Goal: Contribute content: Add original content to the website for others to see

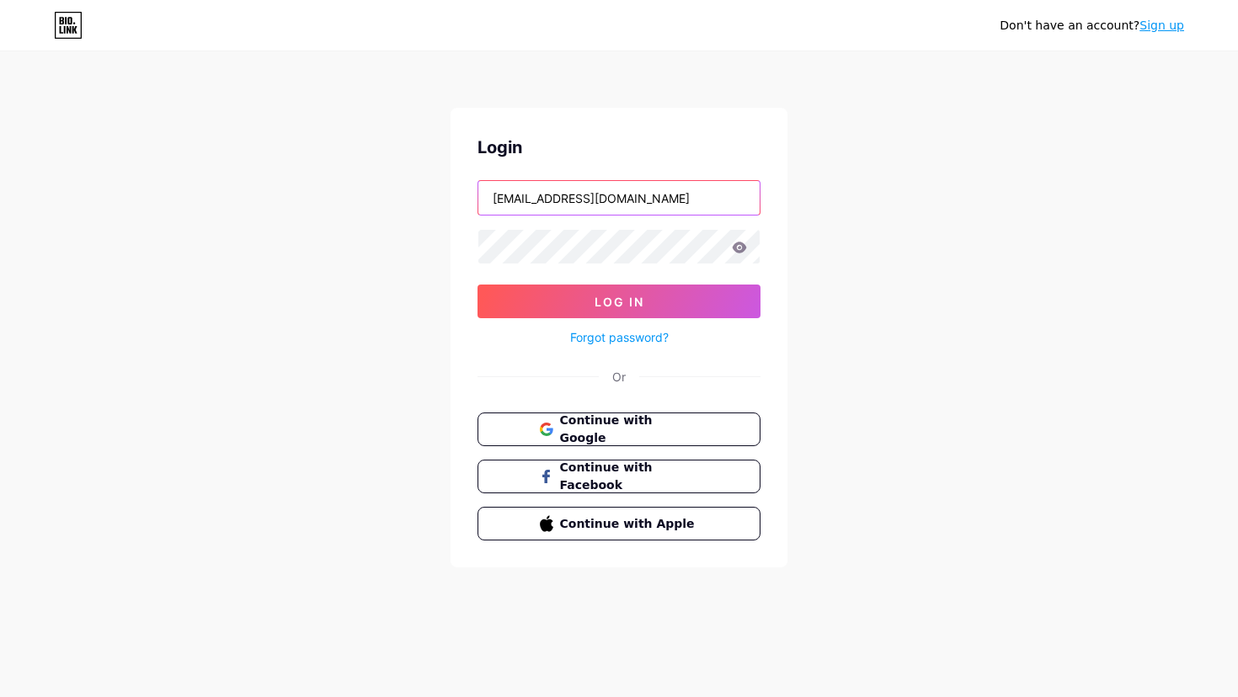
type input "[EMAIL_ADDRESS][DOMAIN_NAME]"
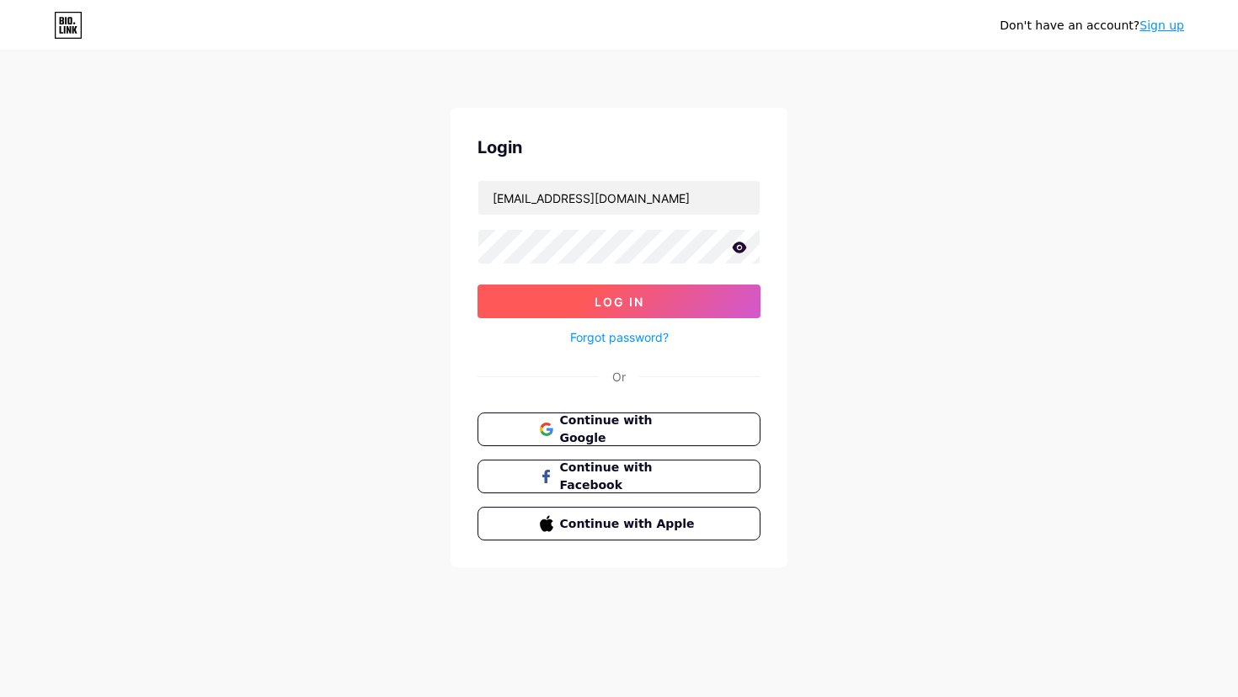
click at [656, 300] on button "Log In" at bounding box center [619, 302] width 283 height 34
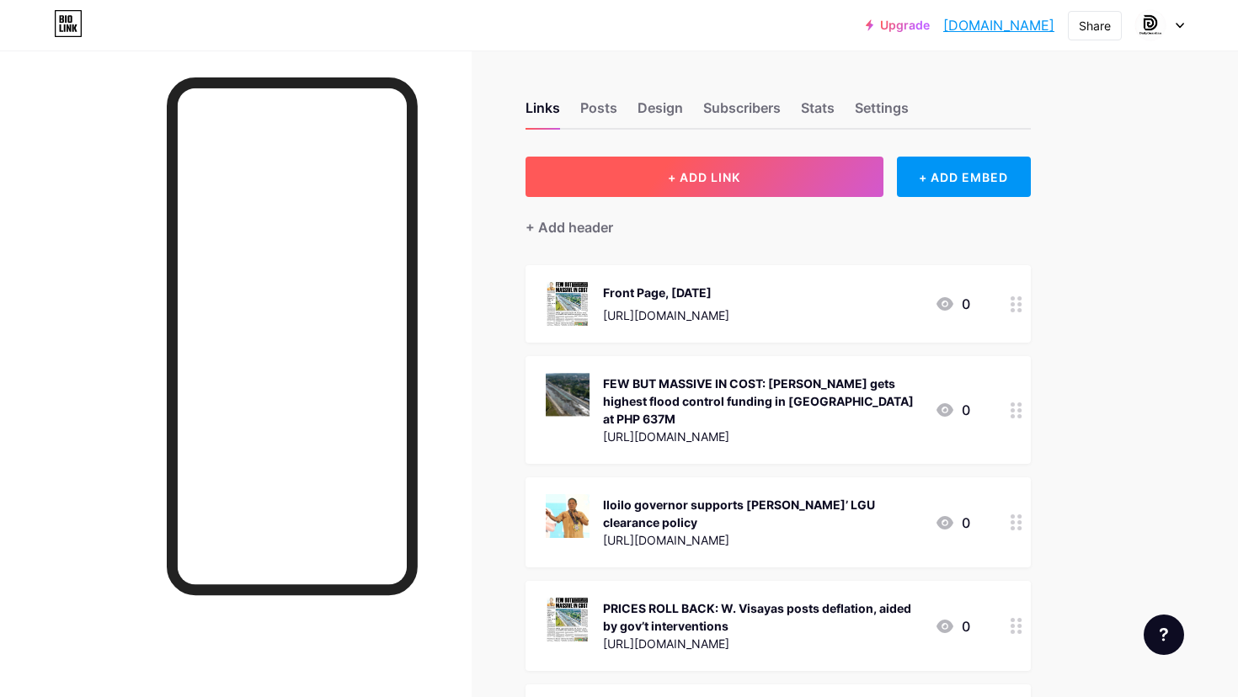
click at [822, 175] on button "+ ADD LINK" at bounding box center [705, 177] width 358 height 40
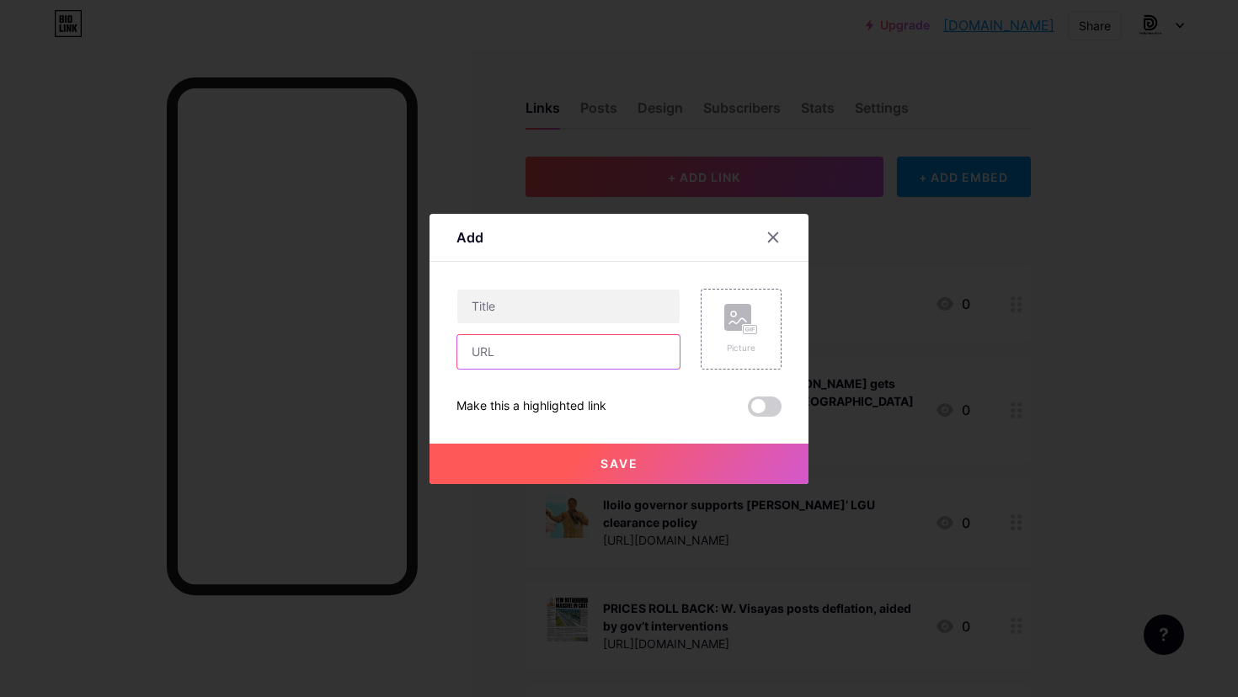
click at [551, 365] on input "text" at bounding box center [568, 352] width 222 height 34
paste input "[URL][DOMAIN_NAME]"
type input "[URL][DOMAIN_NAME]"
click at [591, 312] on input "text" at bounding box center [568, 307] width 222 height 34
type input "Front Page, [DATE]"
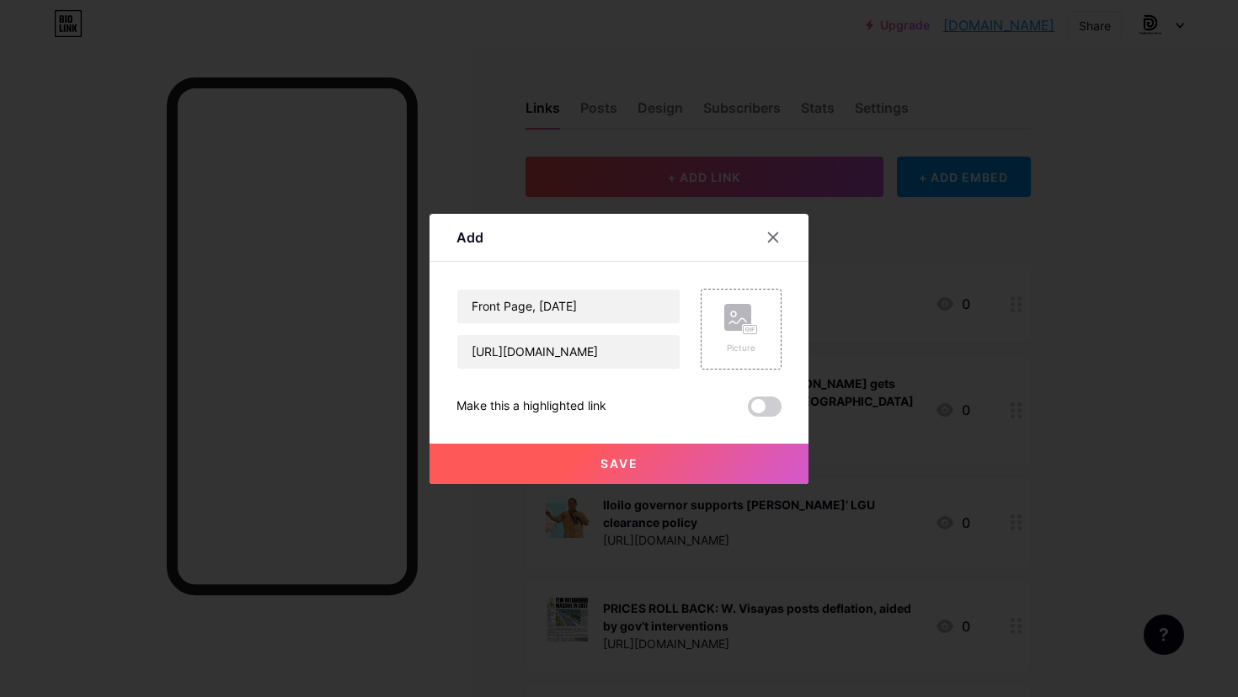
click at [782, 333] on div "Add Content YouTube Play YouTube video without leaving your page. ADD Vimeo Pla…" at bounding box center [619, 349] width 379 height 270
click at [755, 339] on div "Picture" at bounding box center [741, 329] width 34 height 51
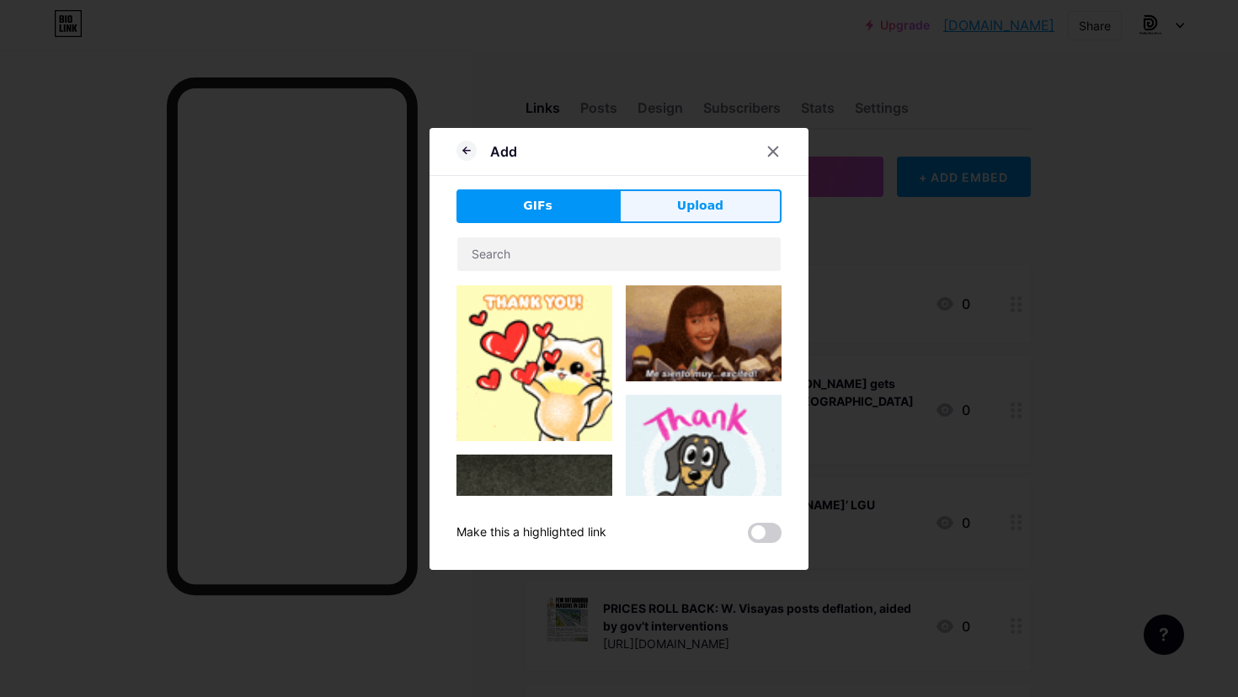
click at [708, 204] on span "Upload" at bounding box center [700, 206] width 46 height 18
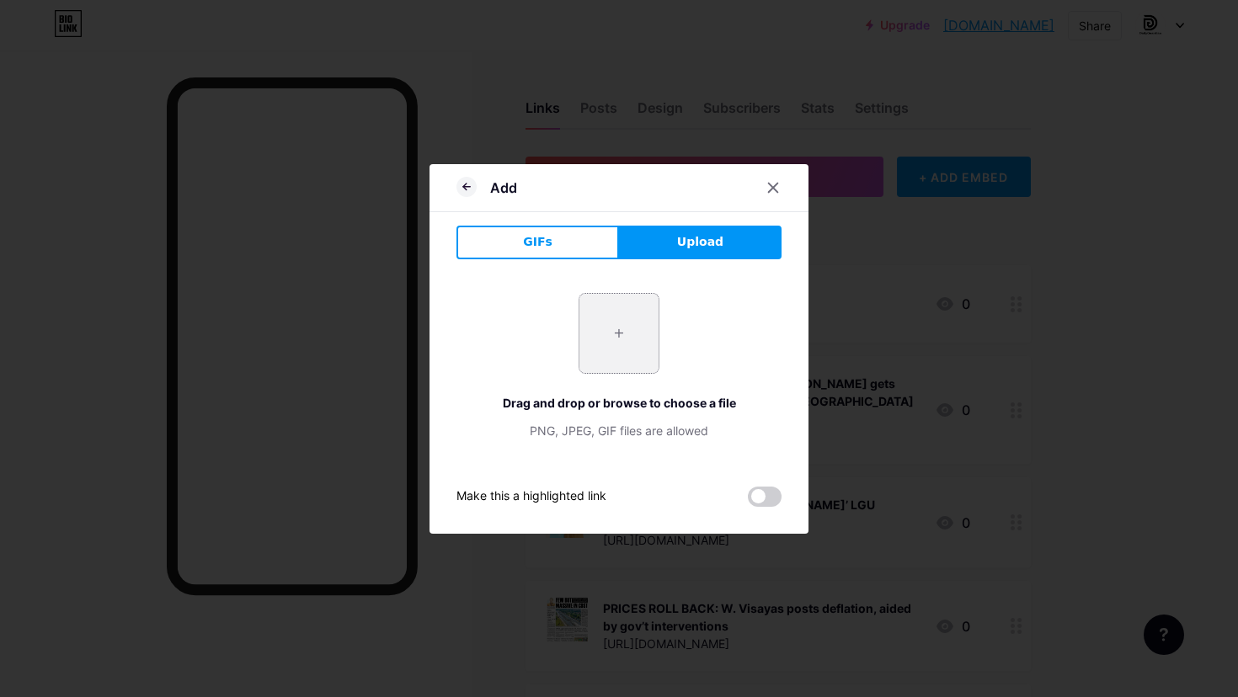
click at [628, 320] on input "file" at bounding box center [619, 333] width 79 height 79
type input "C:\fakepath\Page 1.jpg"
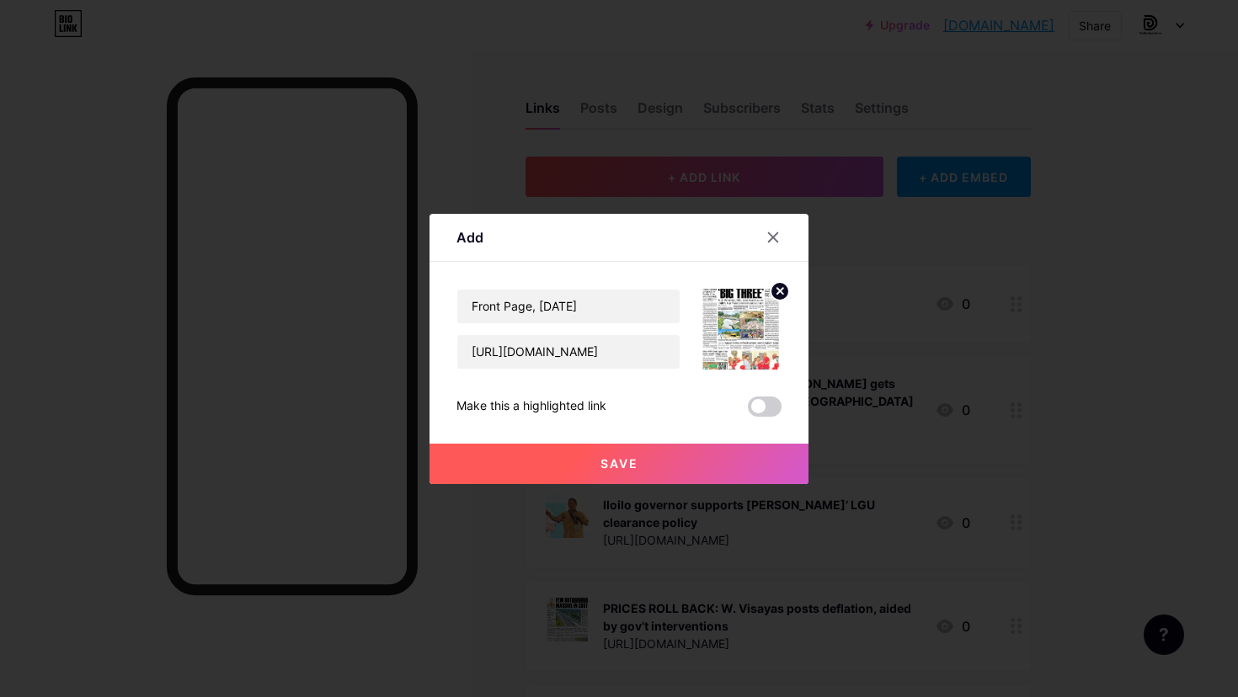
click at [696, 467] on button "Save" at bounding box center [619, 464] width 379 height 40
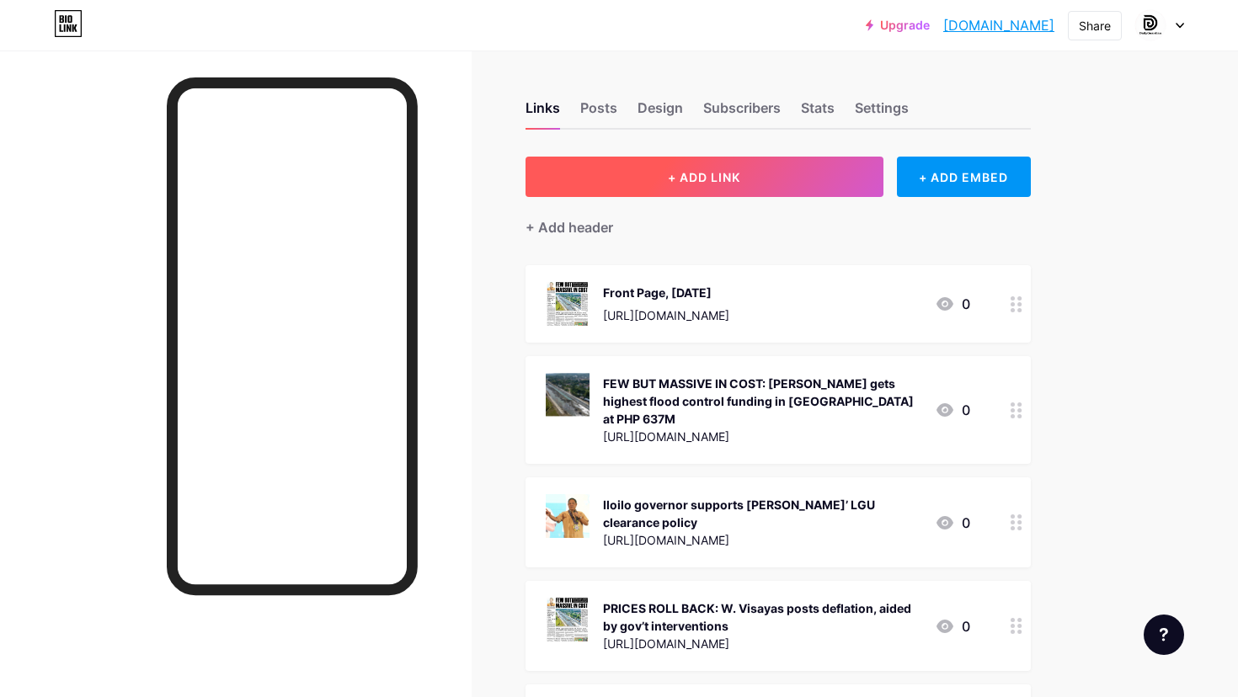
click at [831, 176] on button "+ ADD LINK" at bounding box center [705, 177] width 358 height 40
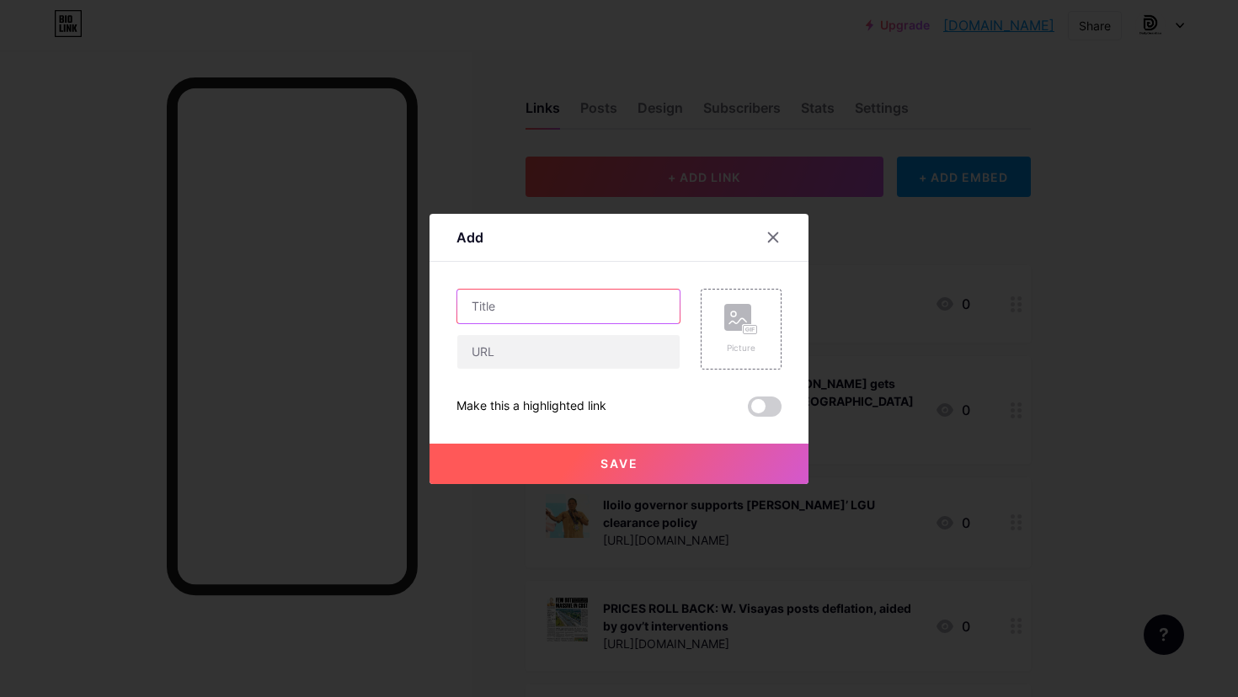
click at [657, 298] on input "text" at bounding box center [568, 307] width 222 height 34
paste input "‘BIG THREE’: A.D. Pendon, IBC, and Gurrea are Iloilo’s top flood control contra…"
click at [537, 303] on input "‘BIG THREE’: A.D. Pendon, IBC, and Gurrea are Iloilo’s top flood control contra…" at bounding box center [568, 307] width 222 height 34
type input "‘BIG THREE’ A.D. Pendon, IBC, and Gurrea are Iloilo’s top flood control contrac…"
click at [530, 353] on input "text" at bounding box center [568, 352] width 222 height 34
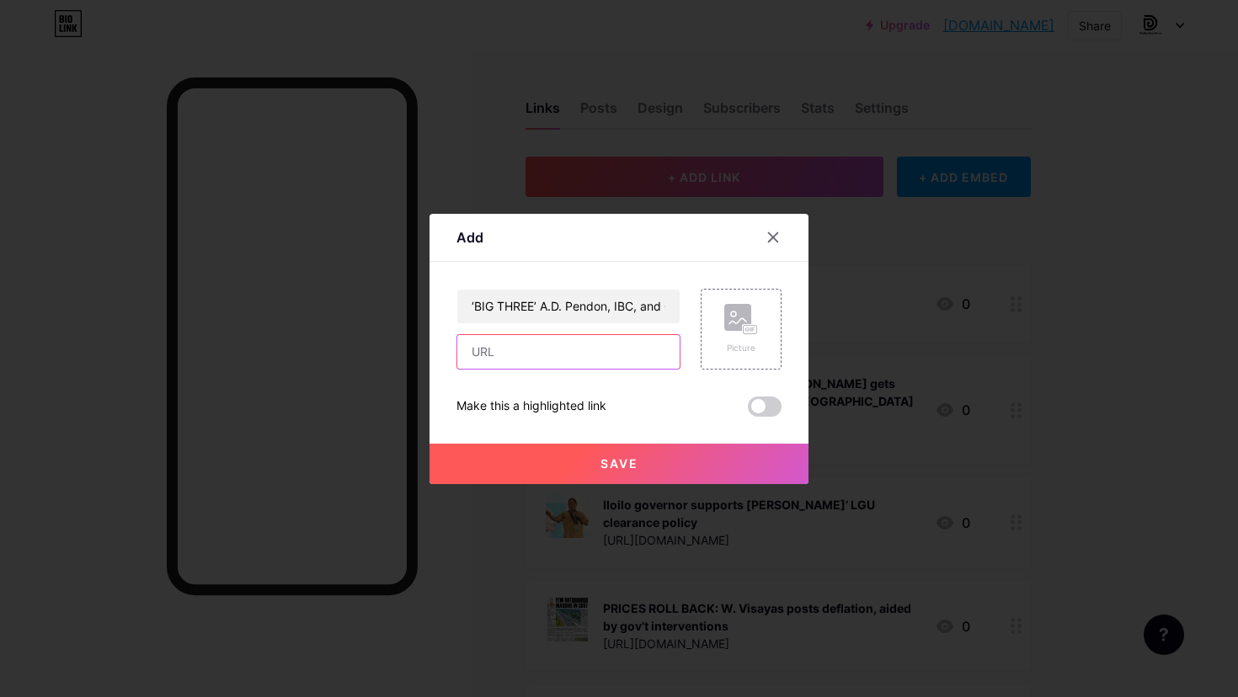
paste input "[URL][DOMAIN_NAME]"
type input "[URL][DOMAIN_NAME]"
click at [740, 325] on rect at bounding box center [737, 317] width 27 height 27
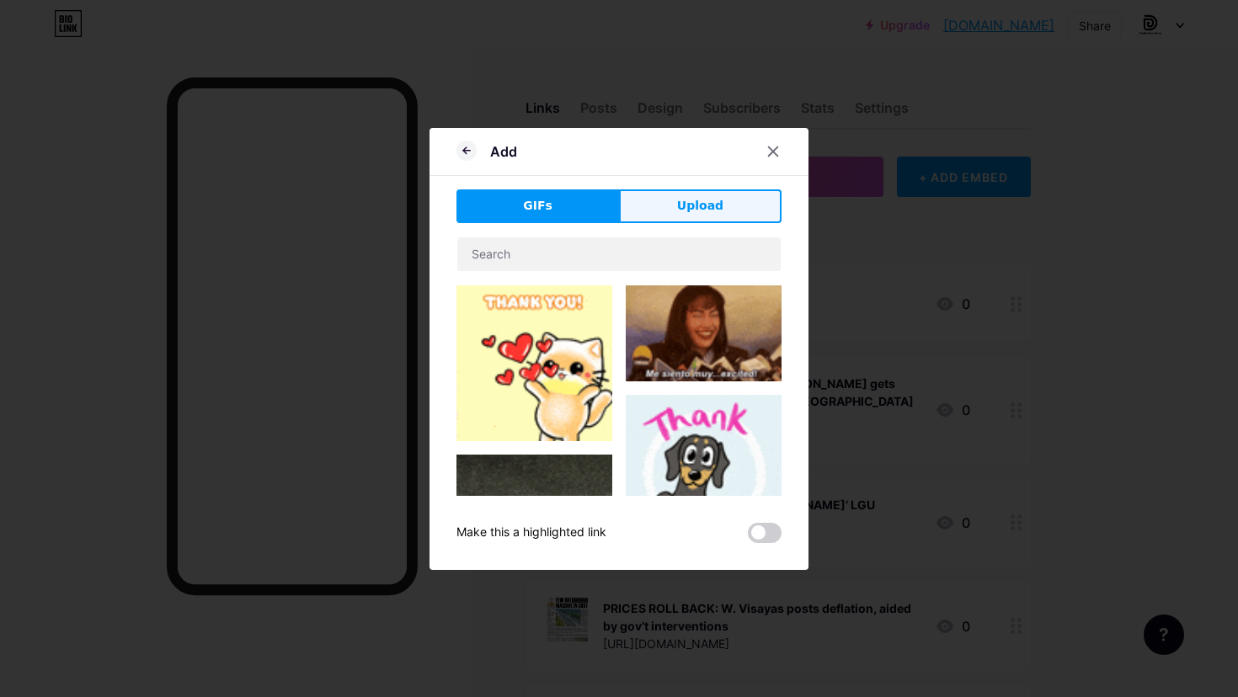
click at [728, 195] on button "Upload" at bounding box center [700, 207] width 163 height 34
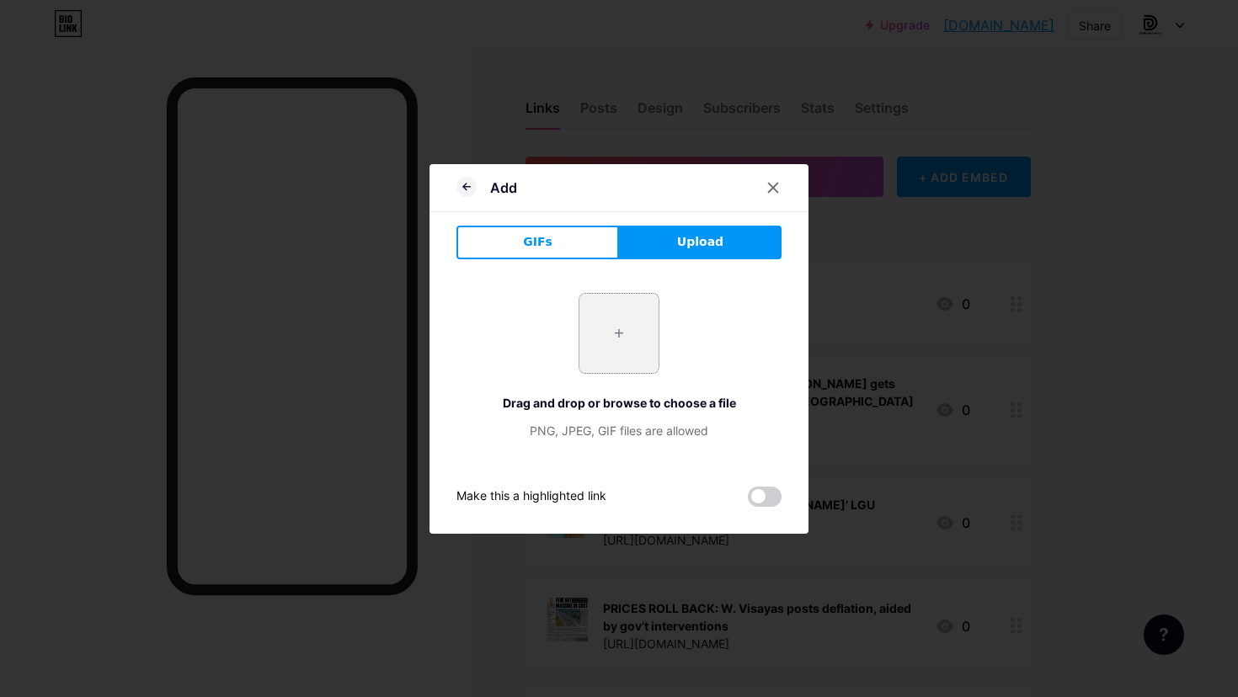
click at [637, 361] on input "file" at bounding box center [619, 333] width 79 height 79
type input "C:\fakepath\Page 1.jpg"
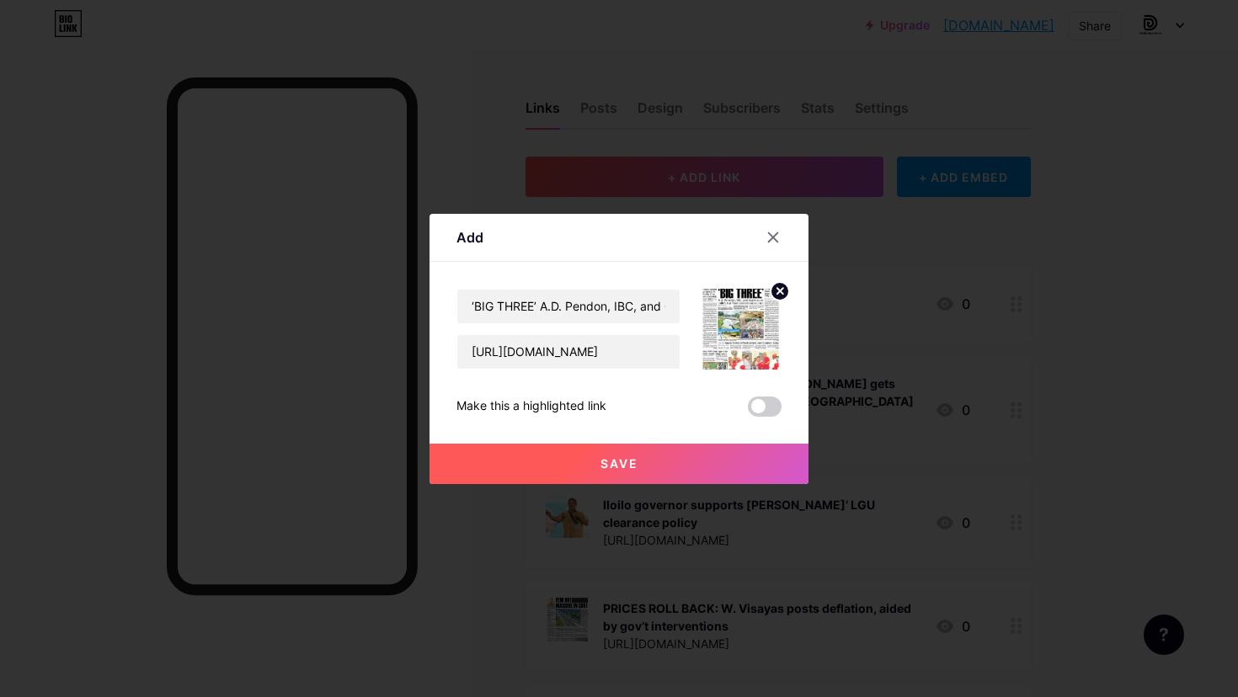
click at [696, 462] on button "Save" at bounding box center [619, 464] width 379 height 40
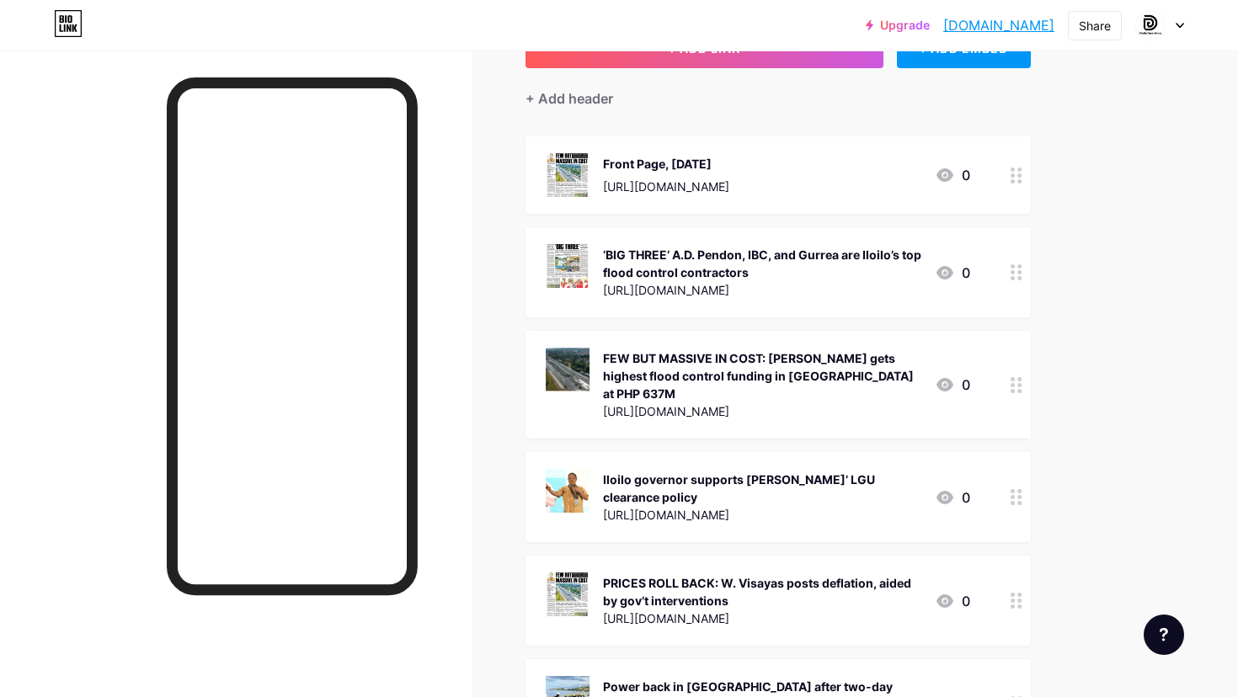
scroll to position [121, 0]
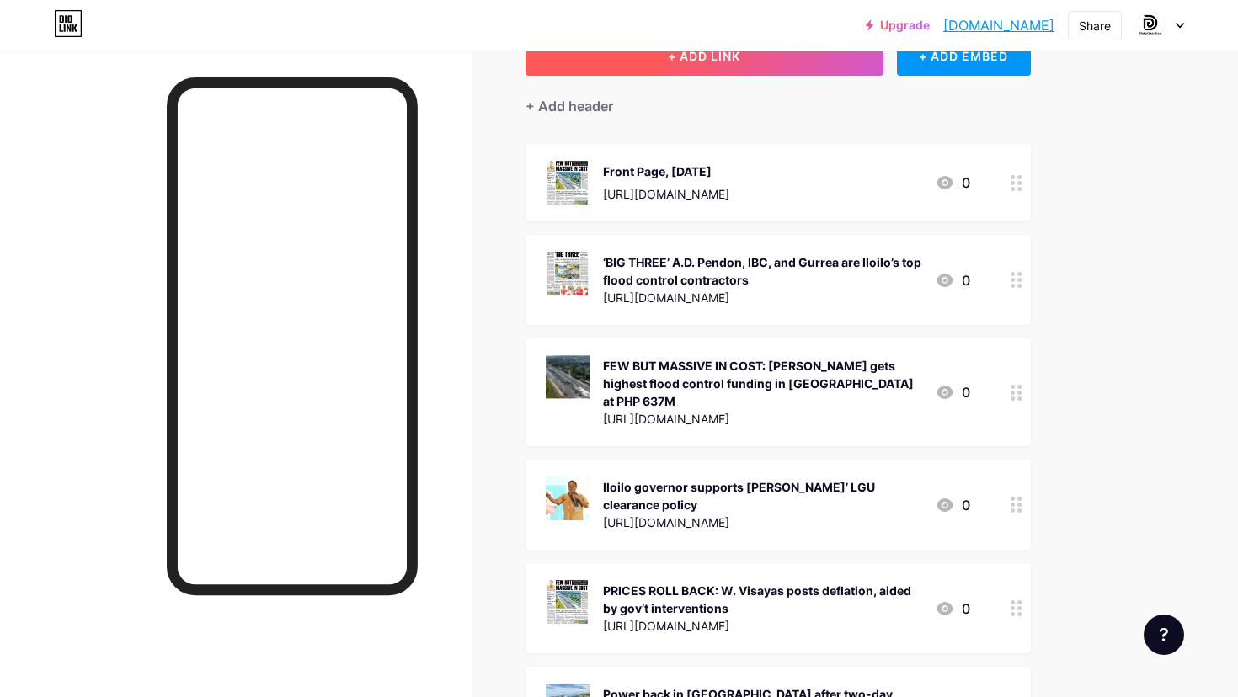
click at [789, 61] on button "+ ADD LINK" at bounding box center [705, 55] width 358 height 40
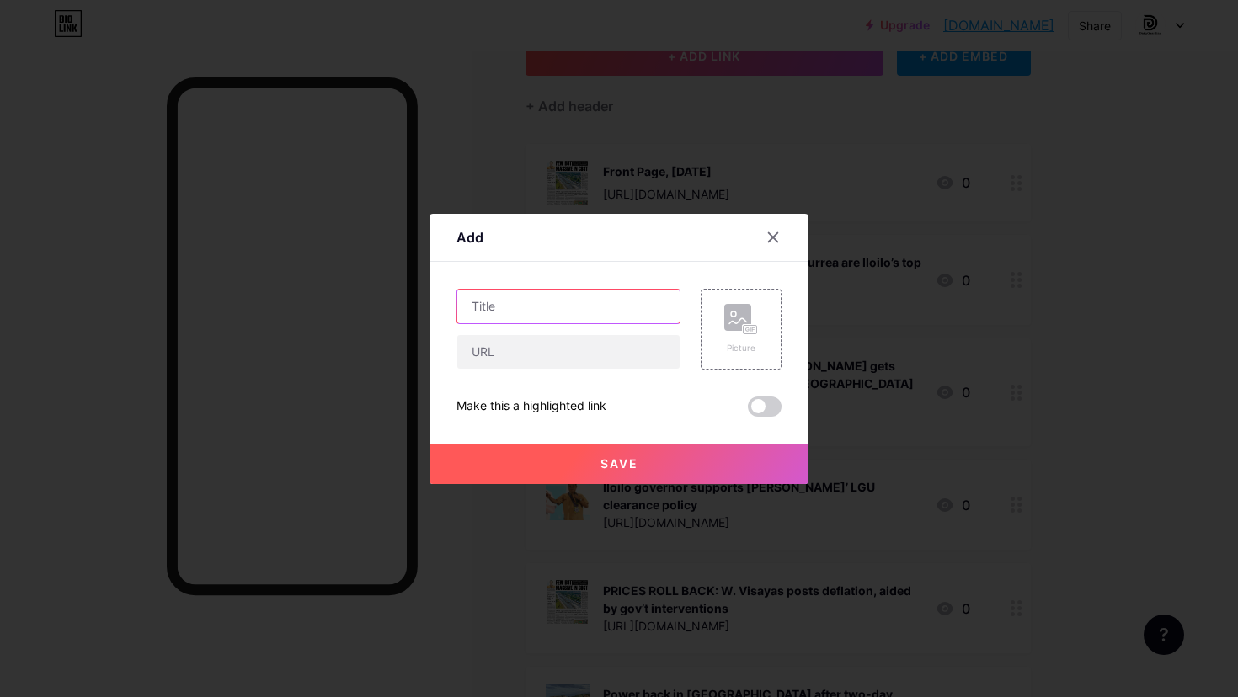
click at [607, 303] on input "text" at bounding box center [568, 307] width 222 height 34
paste input "Flood control projects in Iloilo City are delayed, not missing"
type input "Flood control projects in Iloilo City are delayed, not missing"
click at [584, 360] on input "text" at bounding box center [568, 352] width 222 height 34
paste input "https://dailyguardian.com.ph/flood-control-projects-in-iloilo-city-are-delayed-…"
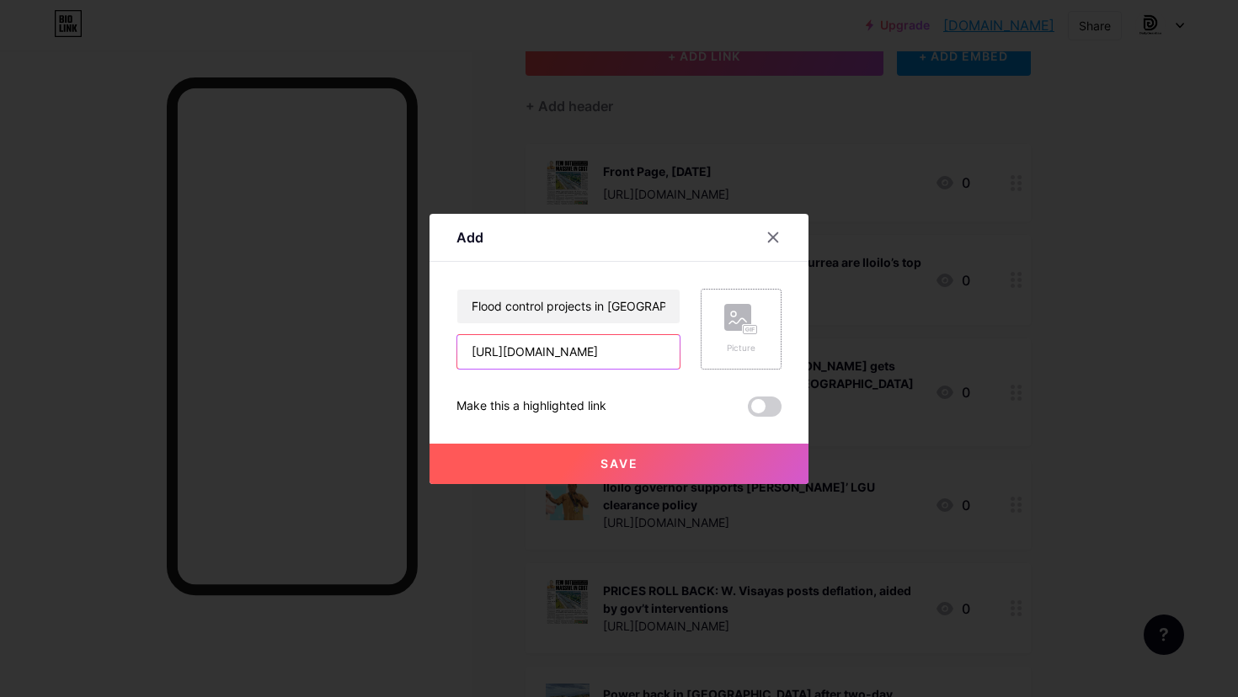
type input "https://dailyguardian.com.ph/flood-control-projects-in-iloilo-city-are-delayed-…"
click at [726, 326] on rect at bounding box center [737, 317] width 27 height 27
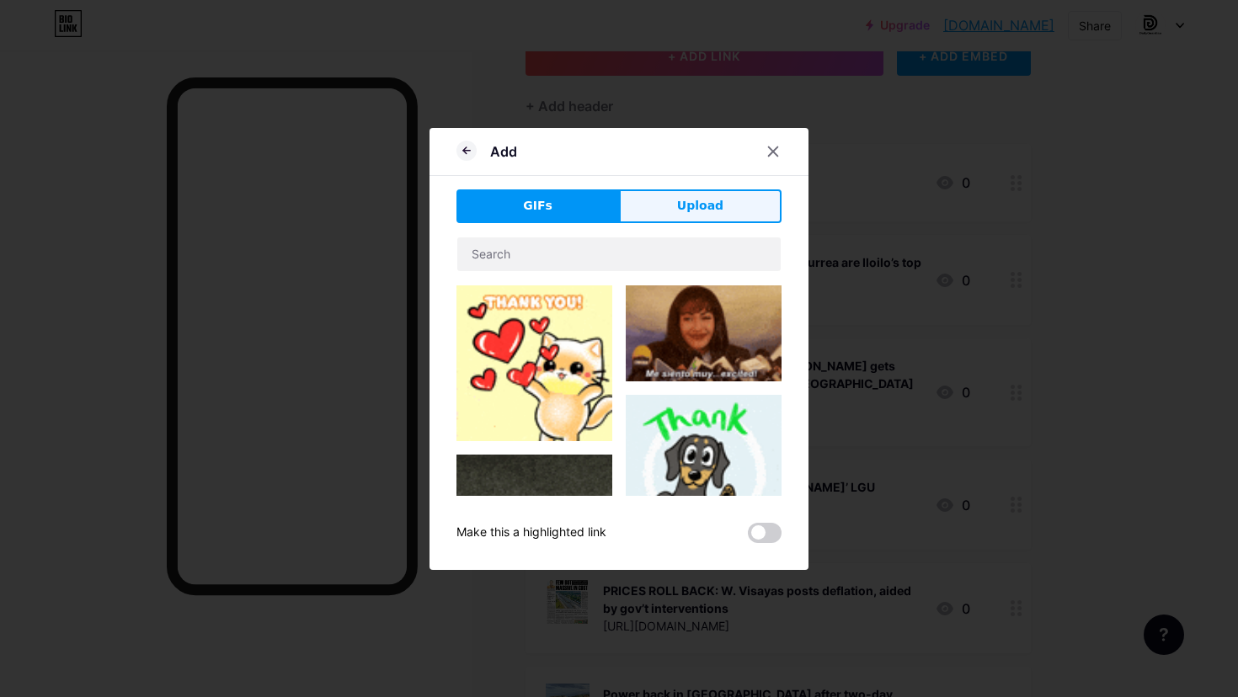
click at [714, 205] on span "Upload" at bounding box center [700, 206] width 46 height 18
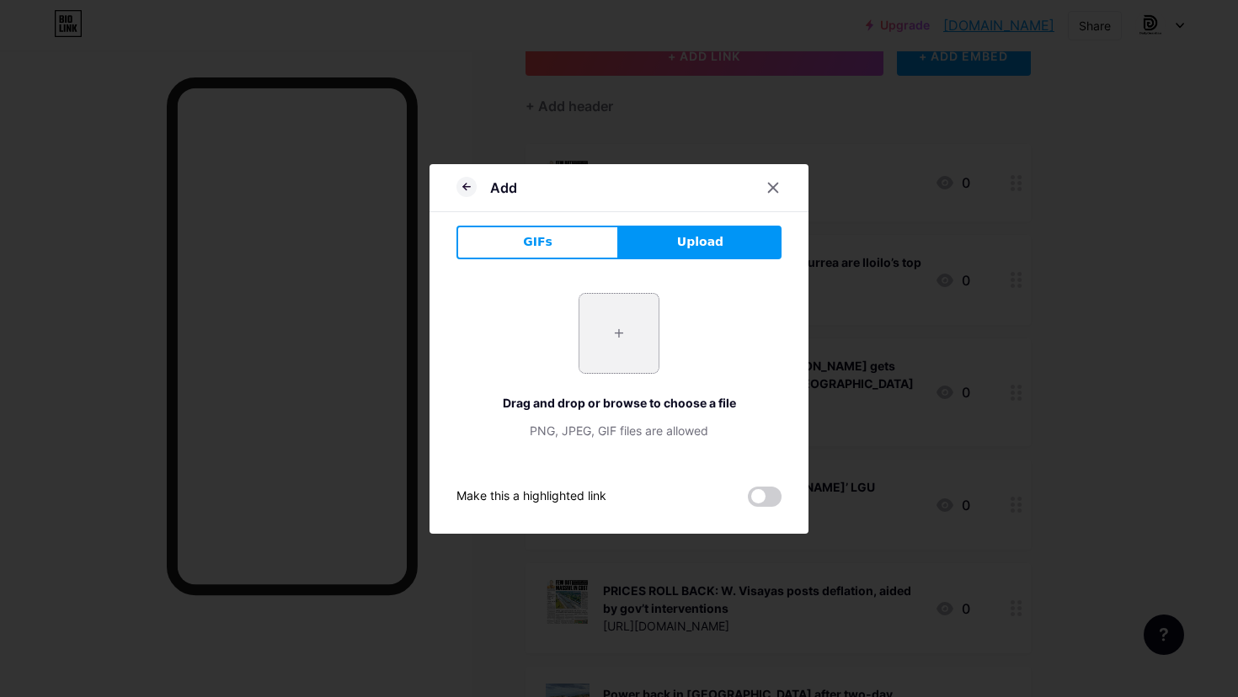
click at [632, 333] on input "file" at bounding box center [619, 333] width 79 height 79
type input "C:\fakepath\SIDEBAR ‘UNDER LONG-TERM PLAN’_ Iloilo City flood control projects …"
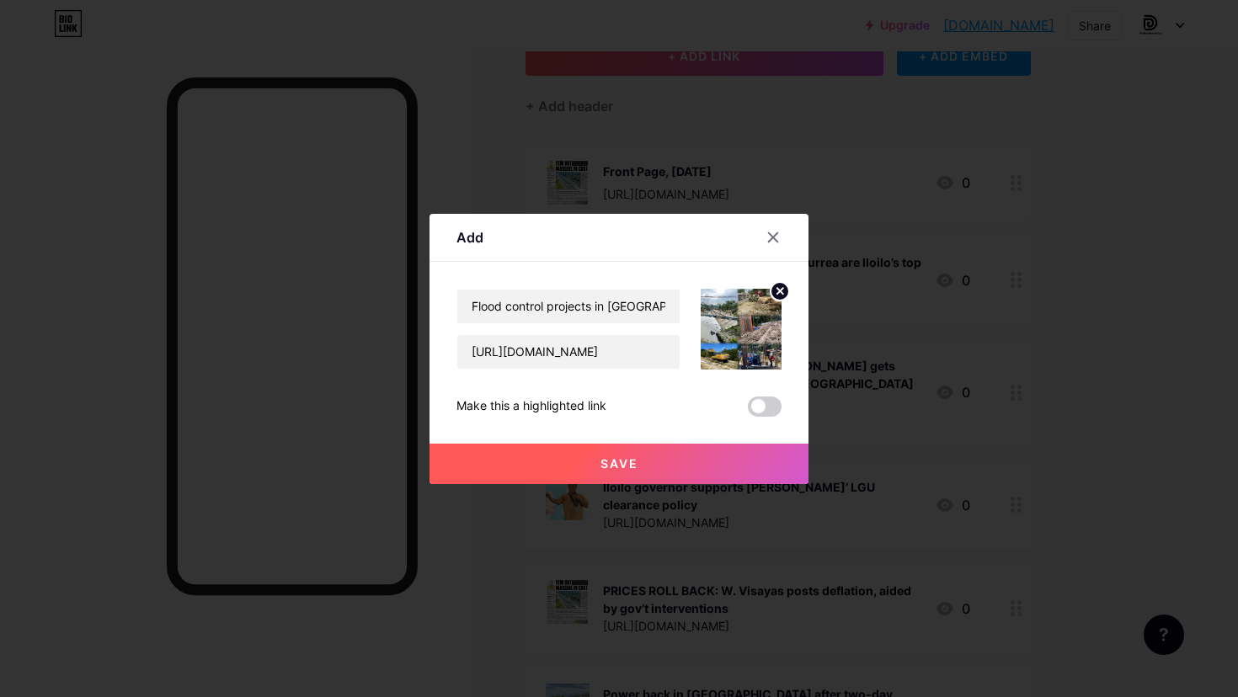
click at [673, 460] on button "Save" at bounding box center [619, 464] width 379 height 40
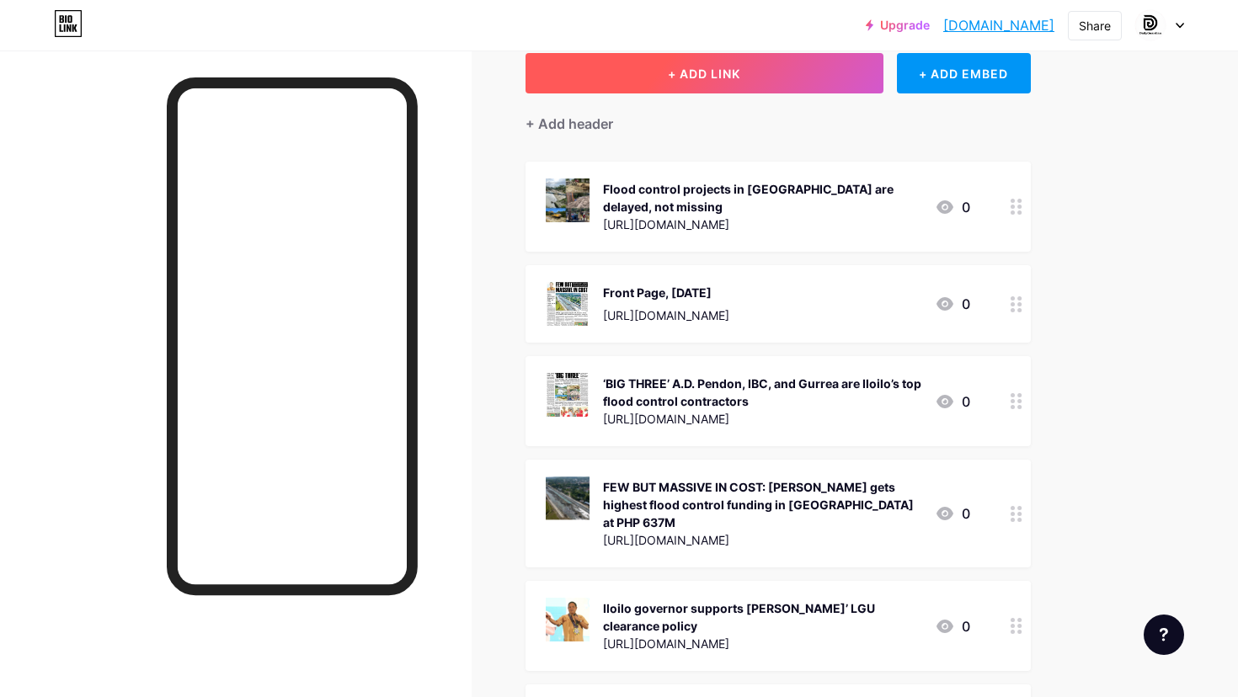
scroll to position [99, 0]
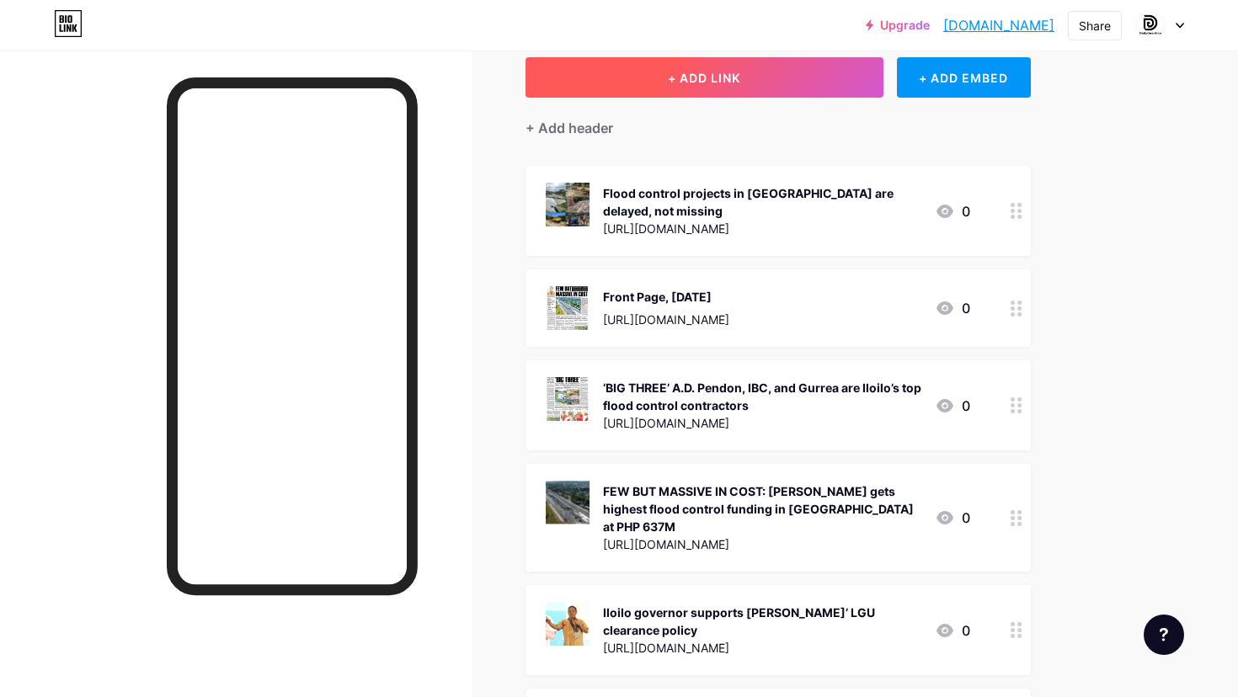
click at [810, 64] on button "+ ADD LINK" at bounding box center [705, 77] width 358 height 40
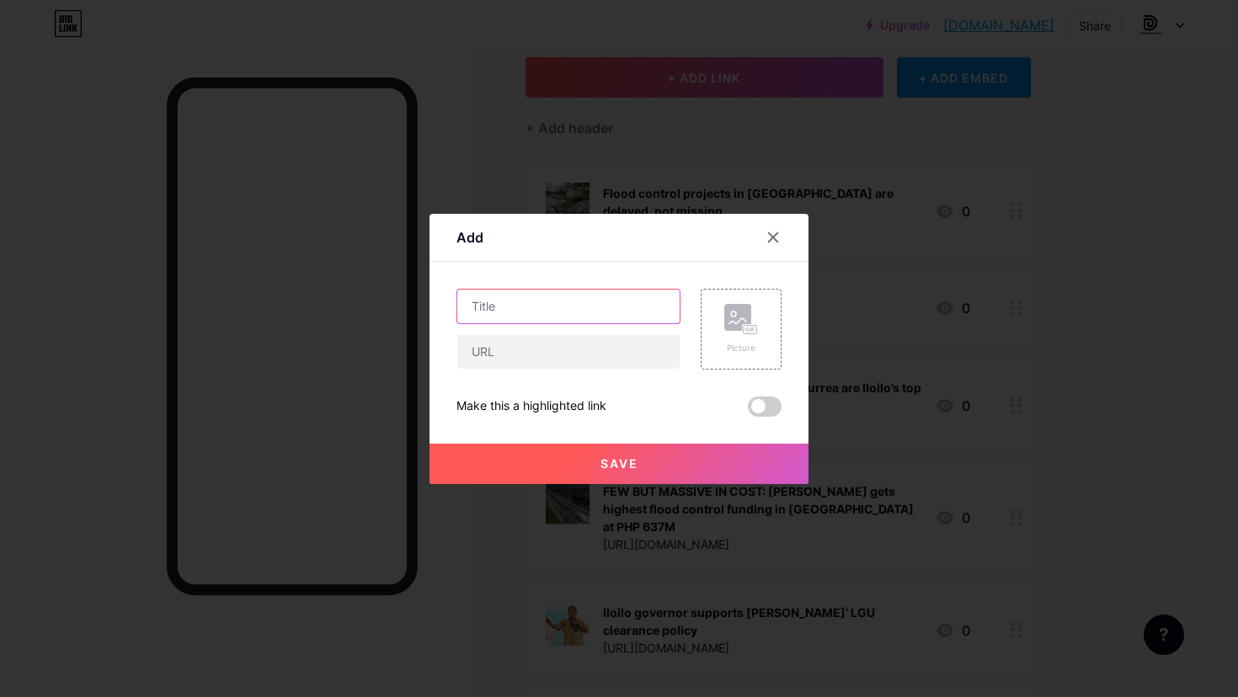
click at [635, 306] on input "text" at bounding box center [568, 307] width 222 height 34
paste input "Iloilo City Mayor Raisa Treñas-Chu on Tuesday, September 16, constituted the ci…"
type input "Iloilo City Mayor Raisa Treñas-Chu on Tuesday, September 16, constituted the ci…"
paste input "Iloilo mayor forms infrastructure coordination body"
type input "Iloilo City mayor forms infrastructure coordination body"
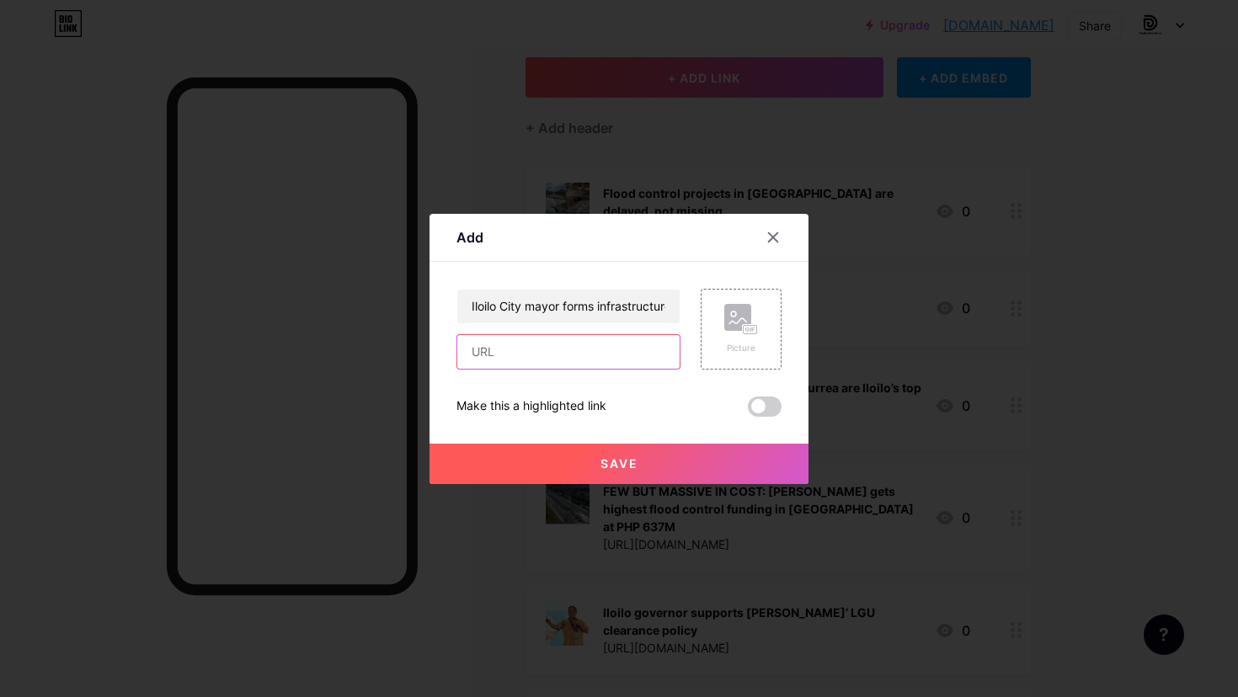
click at [592, 340] on input "text" at bounding box center [568, 352] width 222 height 34
paste input "https://dailyguardian.com.ph/iloilo-mayor-forms-infrastructure-coordination-bod…"
type input "https://dailyguardian.com.ph/iloilo-mayor-forms-infrastructure-coordination-bod…"
click at [736, 332] on icon at bounding box center [741, 319] width 34 height 31
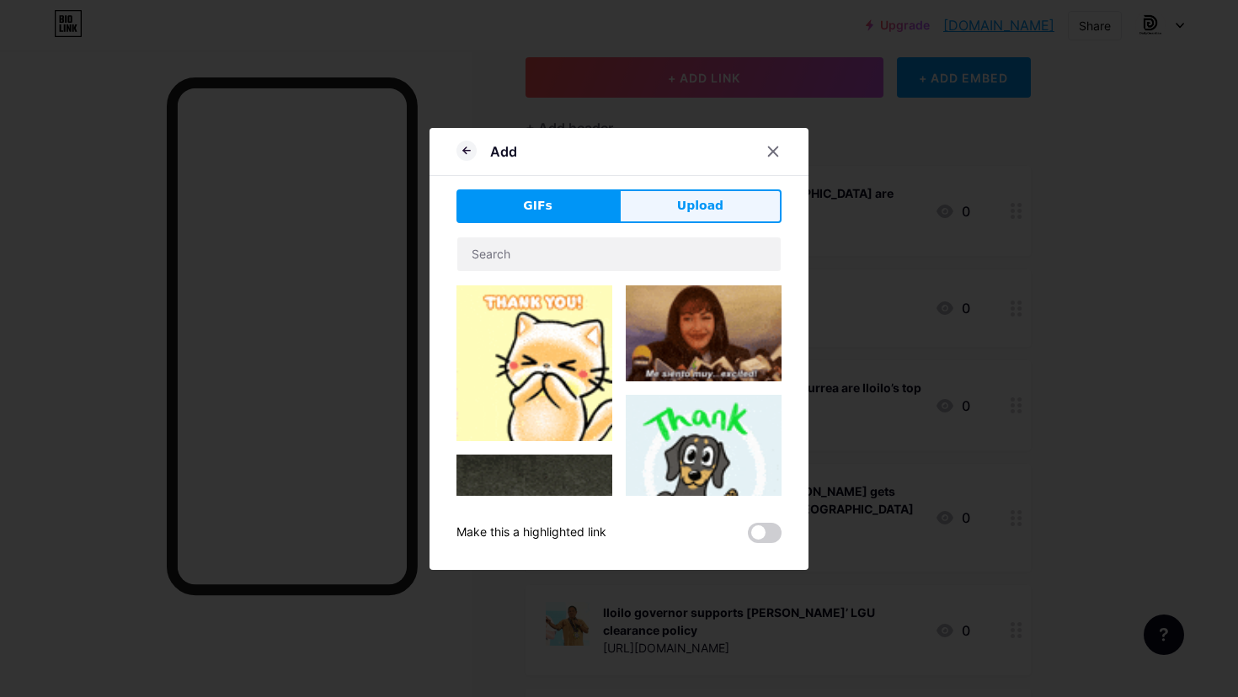
click at [702, 204] on span "Upload" at bounding box center [700, 206] width 46 height 18
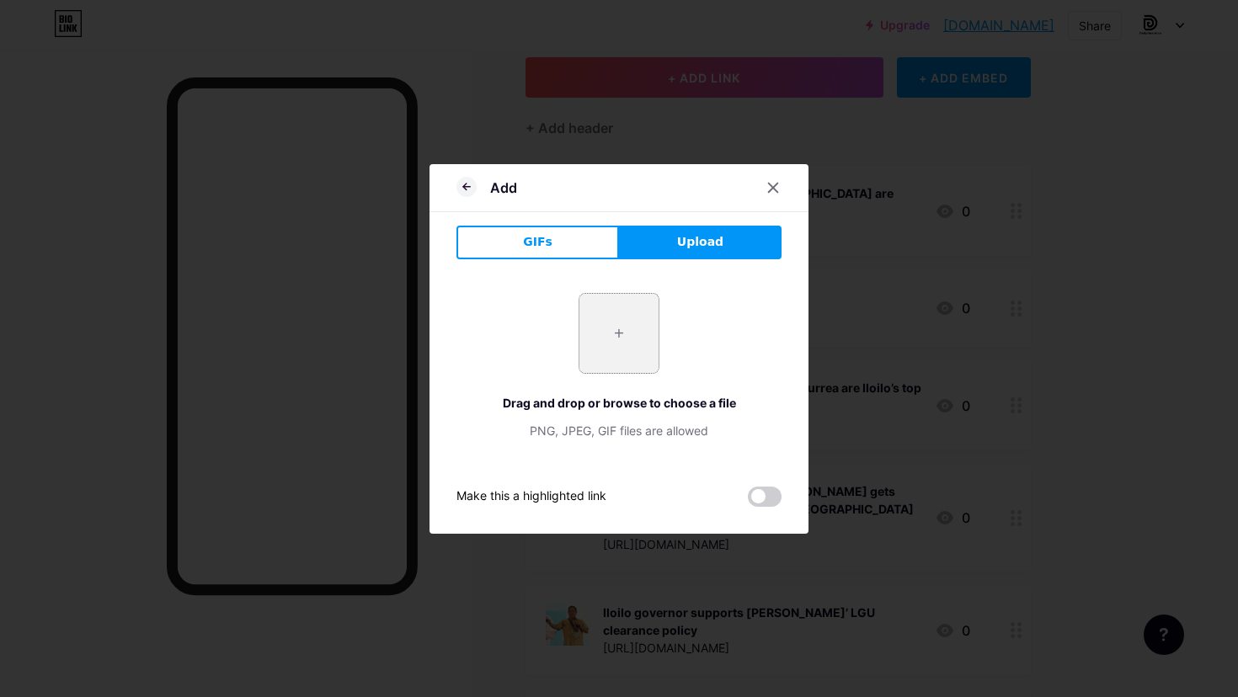
click at [621, 328] on input "file" at bounding box center [619, 333] width 79 height 79
type input "C:\fakepath\Rai.jpg"
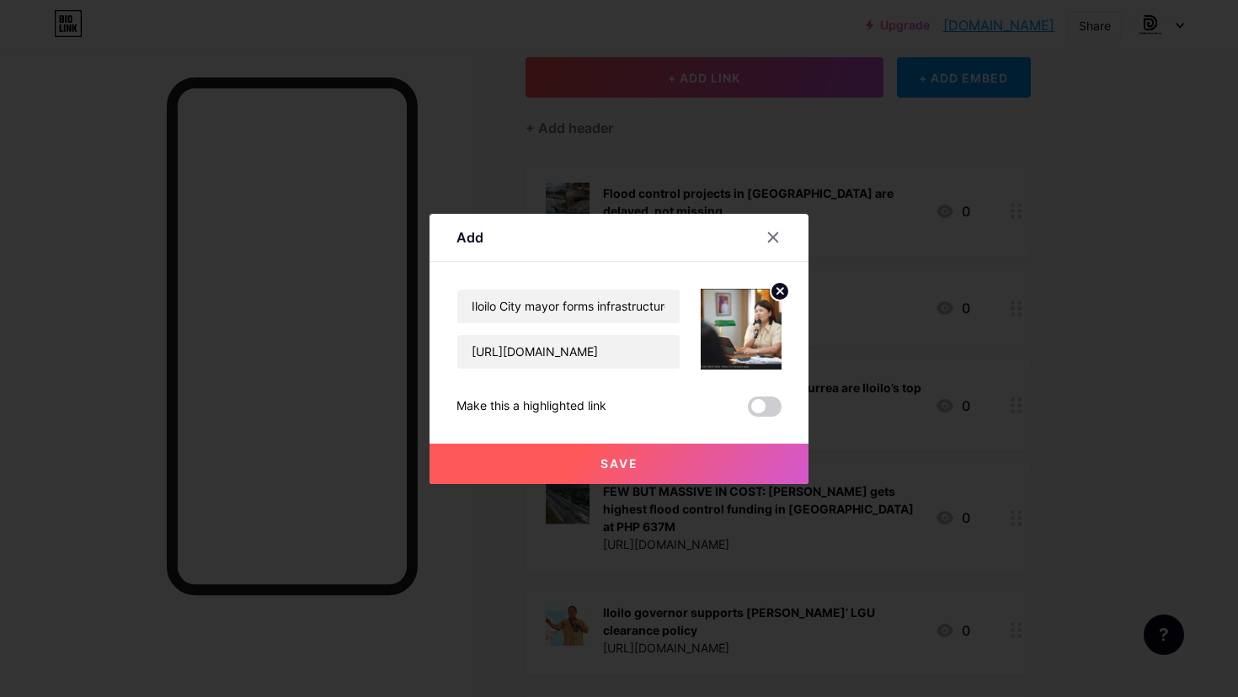
click at [686, 469] on button "Save" at bounding box center [619, 464] width 379 height 40
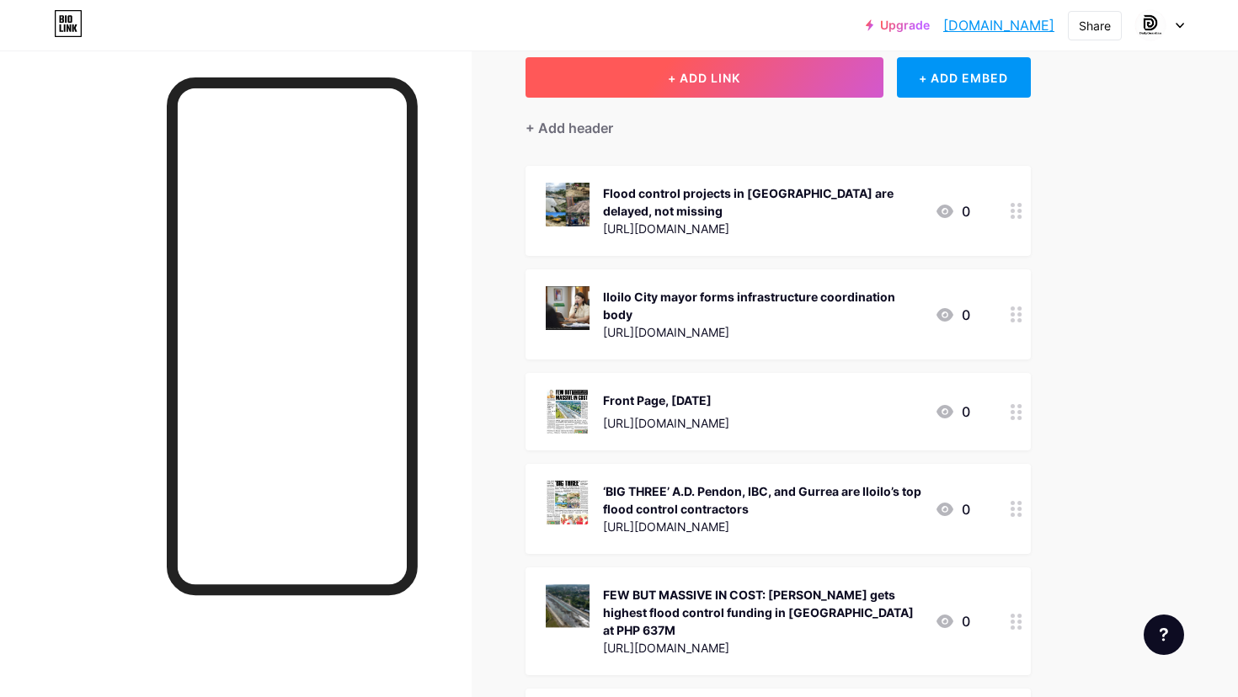
click at [804, 77] on button "+ ADD LINK" at bounding box center [705, 77] width 358 height 40
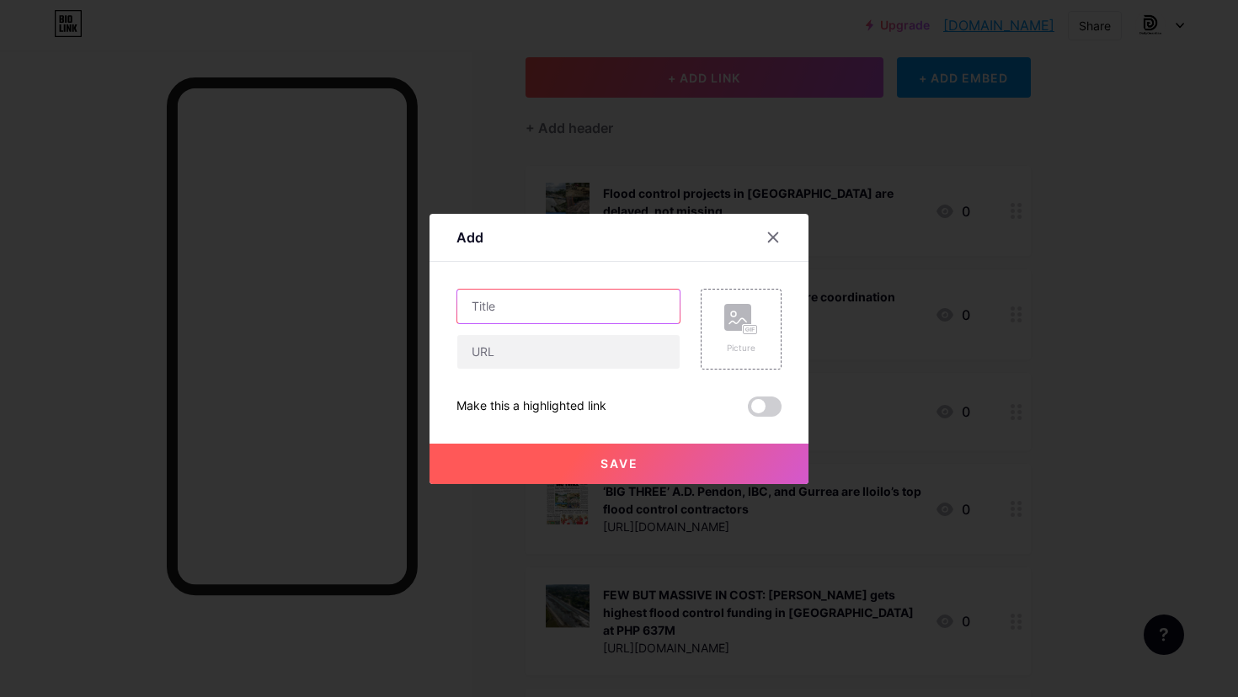
click at [606, 309] on input "text" at bounding box center [568, 307] width 222 height 34
paste input "‘Trillion Peso March’ can proceed sans rally permits"
type input "‘Trillion Peso March’ can proceed sans rally permits"
click at [574, 361] on input "text" at bounding box center [568, 352] width 222 height 34
paste input "https://dailyguardian.com.ph/trillion-peso-march-can-proceed-sans-rally-permits/"
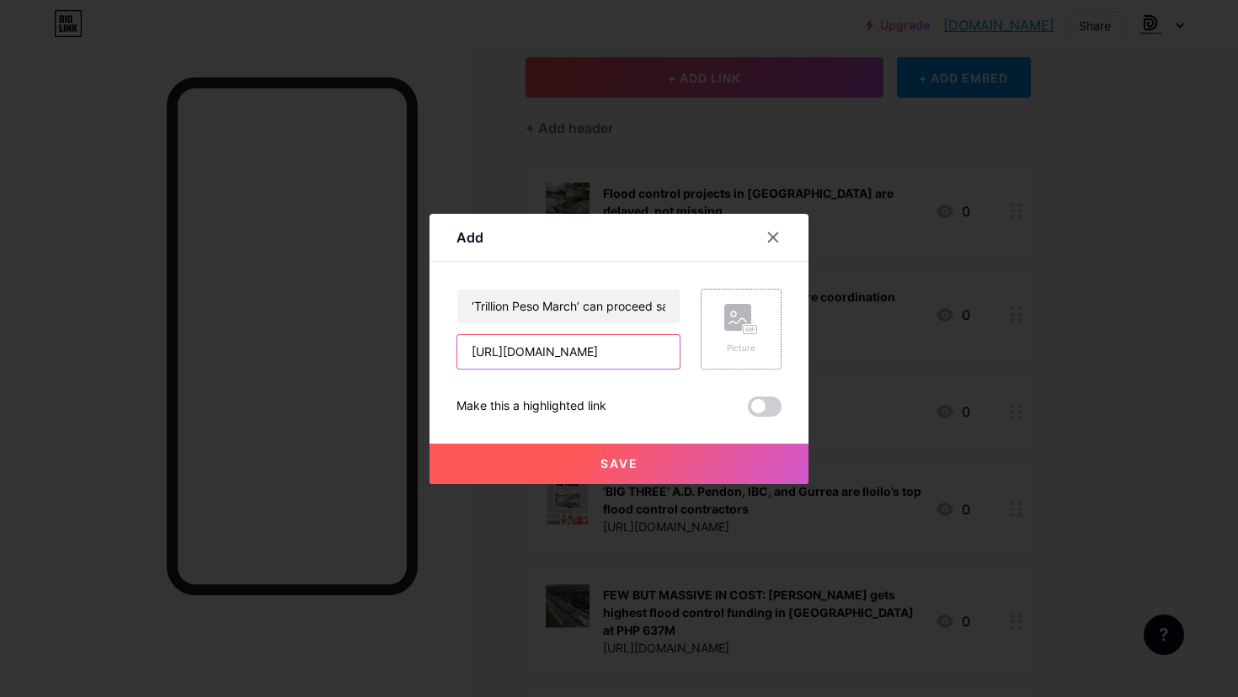
type input "https://dailyguardian.com.ph/trillion-peso-march-can-proceed-sans-rally-permits/"
click at [745, 331] on rect at bounding box center [750, 329] width 13 height 8
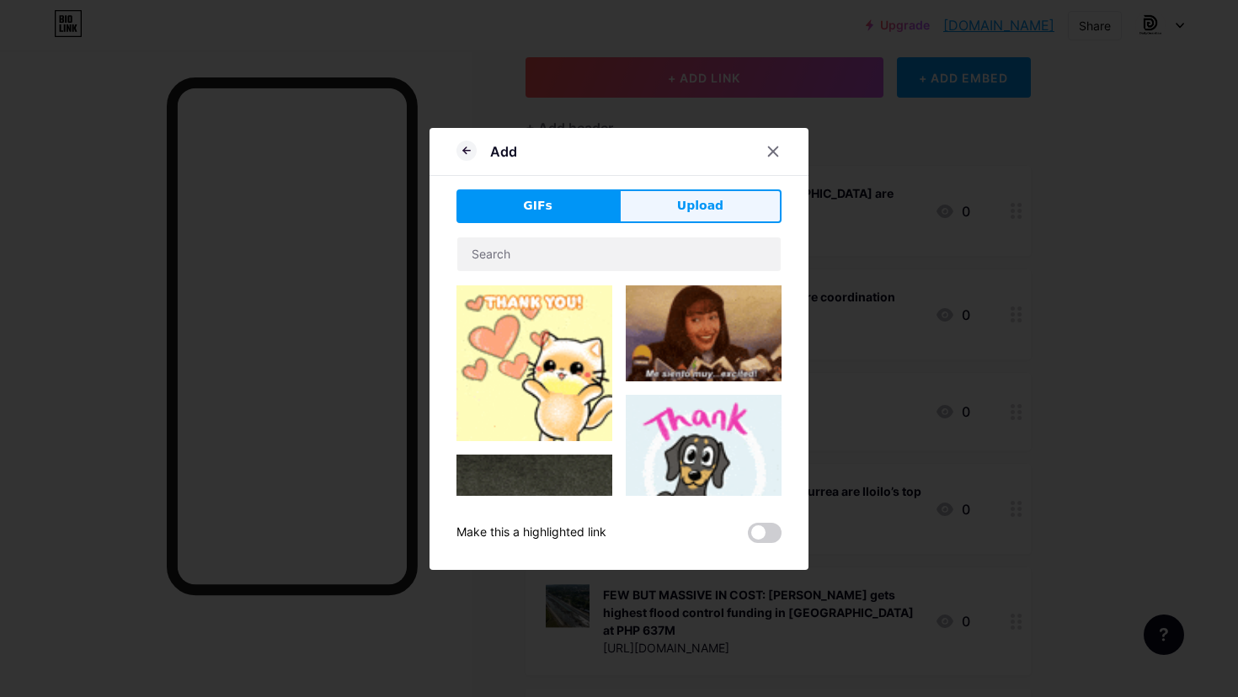
click at [708, 203] on span "Upload" at bounding box center [700, 206] width 46 height 18
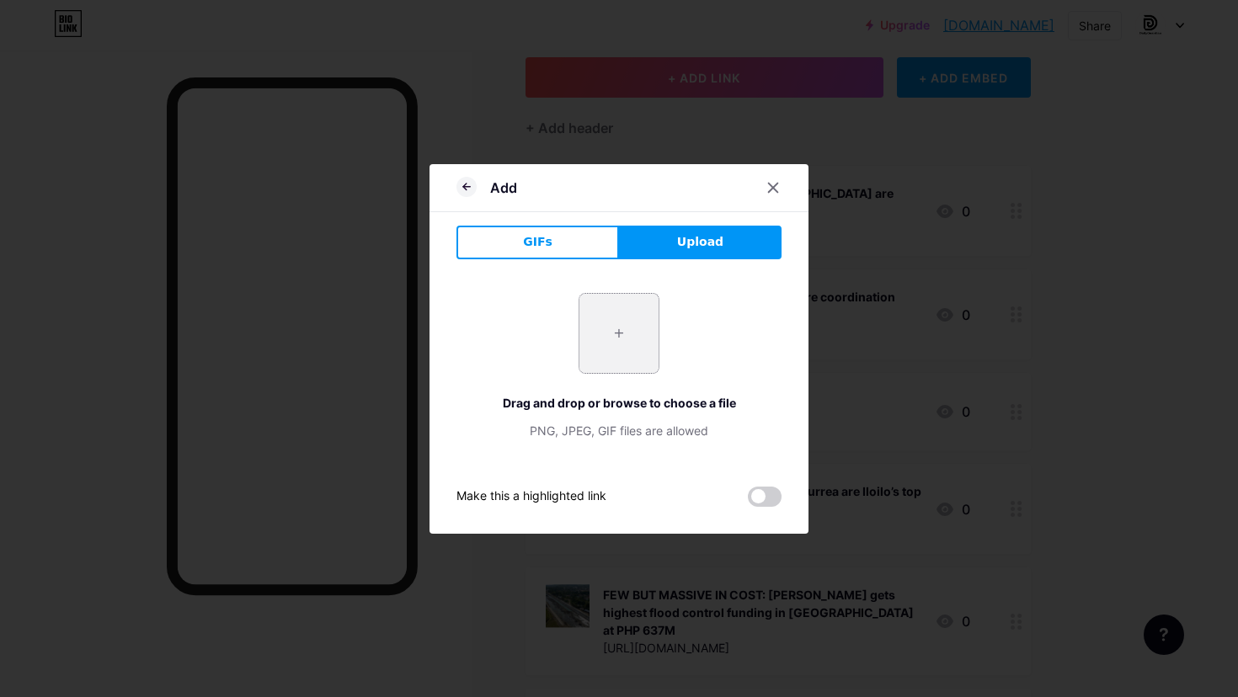
click at [643, 315] on input "file" at bounding box center [619, 333] width 79 height 79
type input "C:\fakepath\Trillion-Peso-March.jpg"
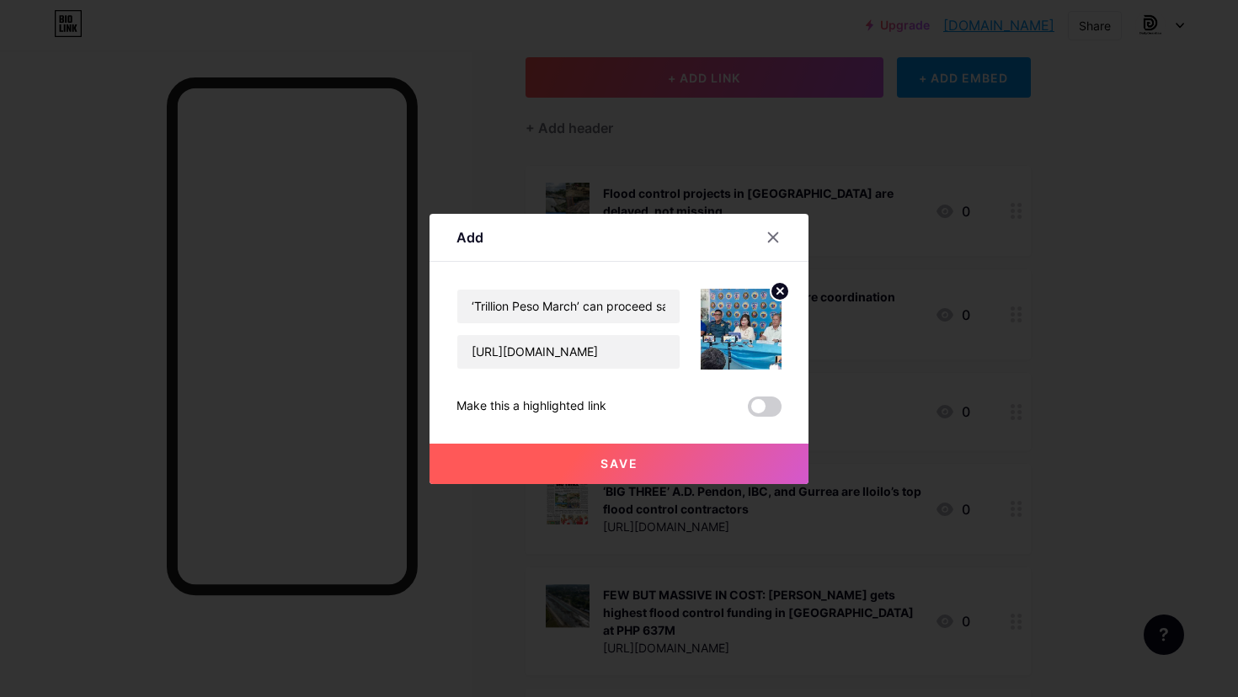
click at [665, 465] on button "Save" at bounding box center [619, 464] width 379 height 40
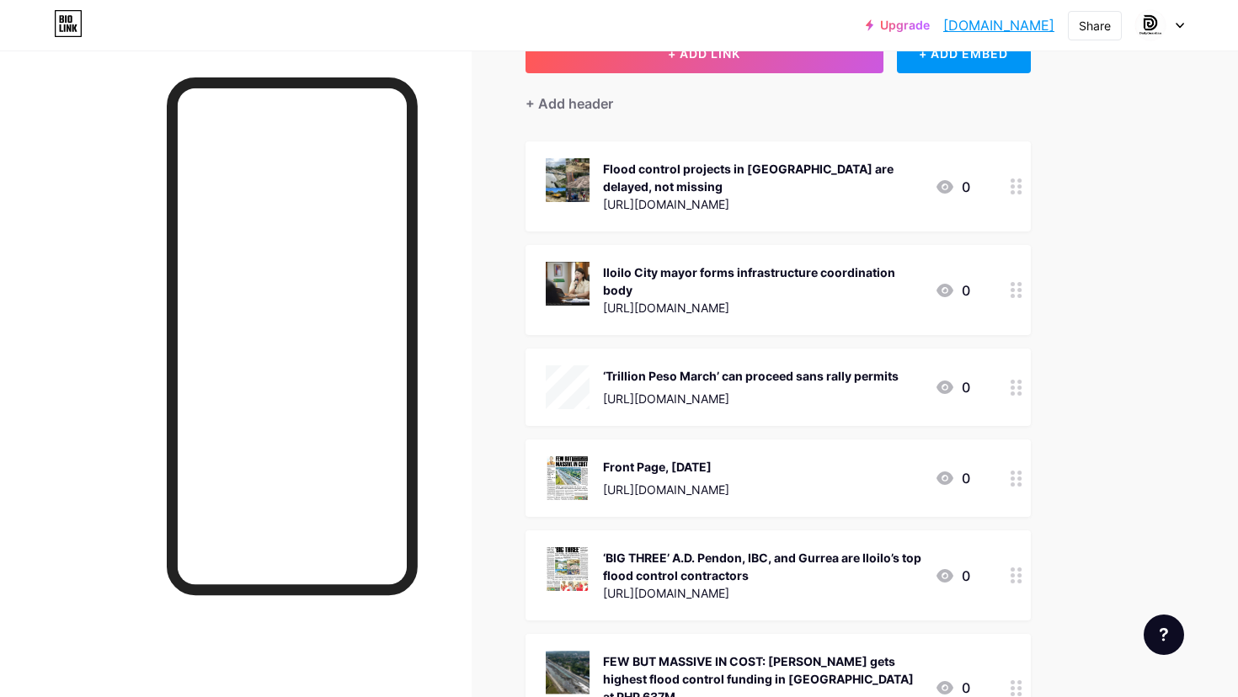
scroll to position [127, 0]
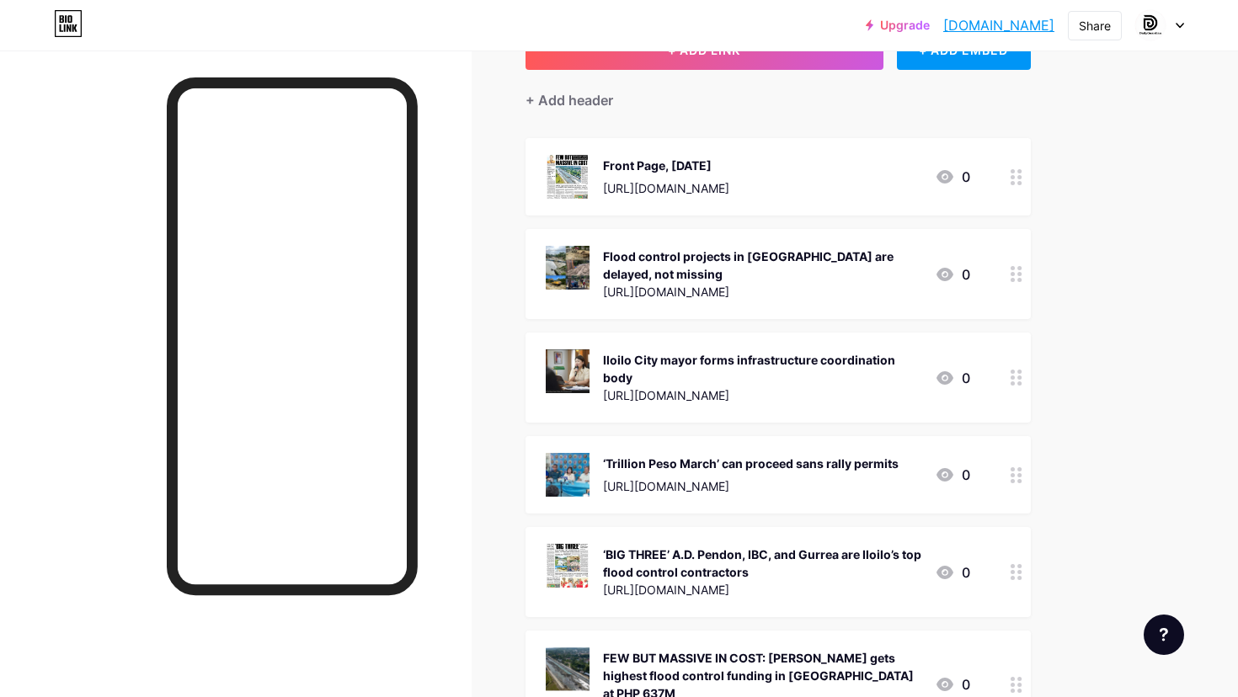
drag, startPoint x: 1008, startPoint y: 571, endPoint x: 1025, endPoint y: 289, distance: 282.7
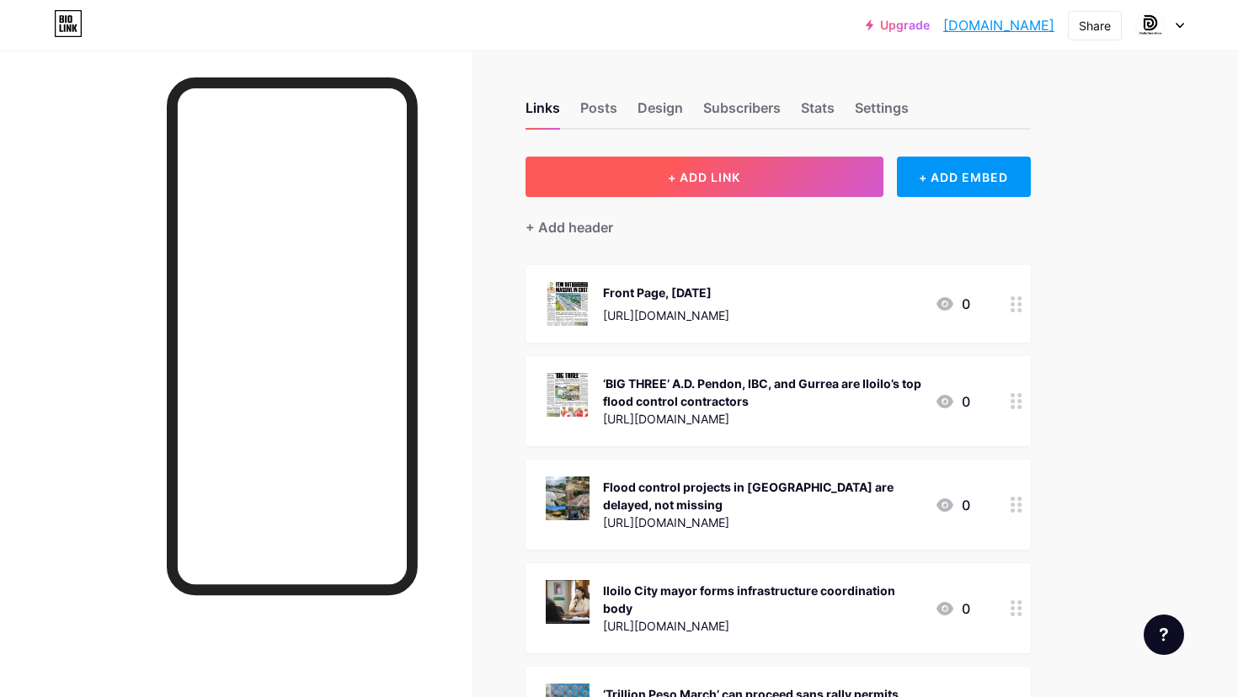
scroll to position [0, 0]
click at [708, 180] on span "+ ADD LINK" at bounding box center [704, 177] width 72 height 14
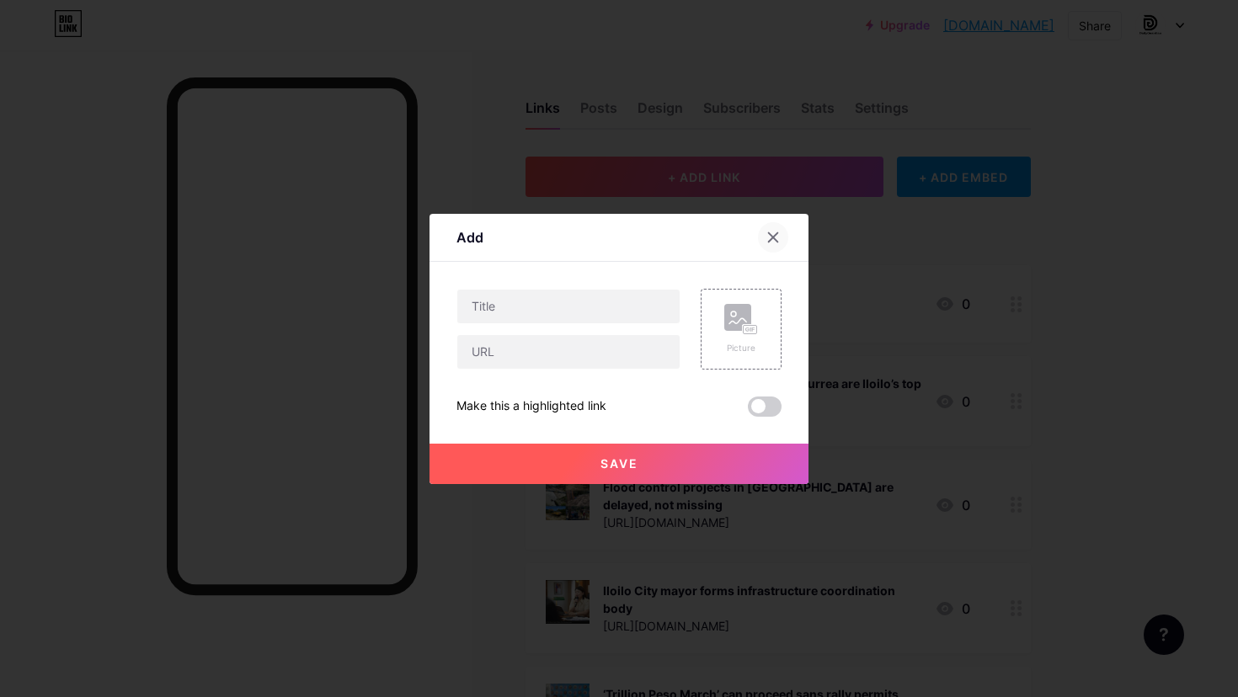
click at [772, 233] on icon at bounding box center [773, 237] width 13 height 13
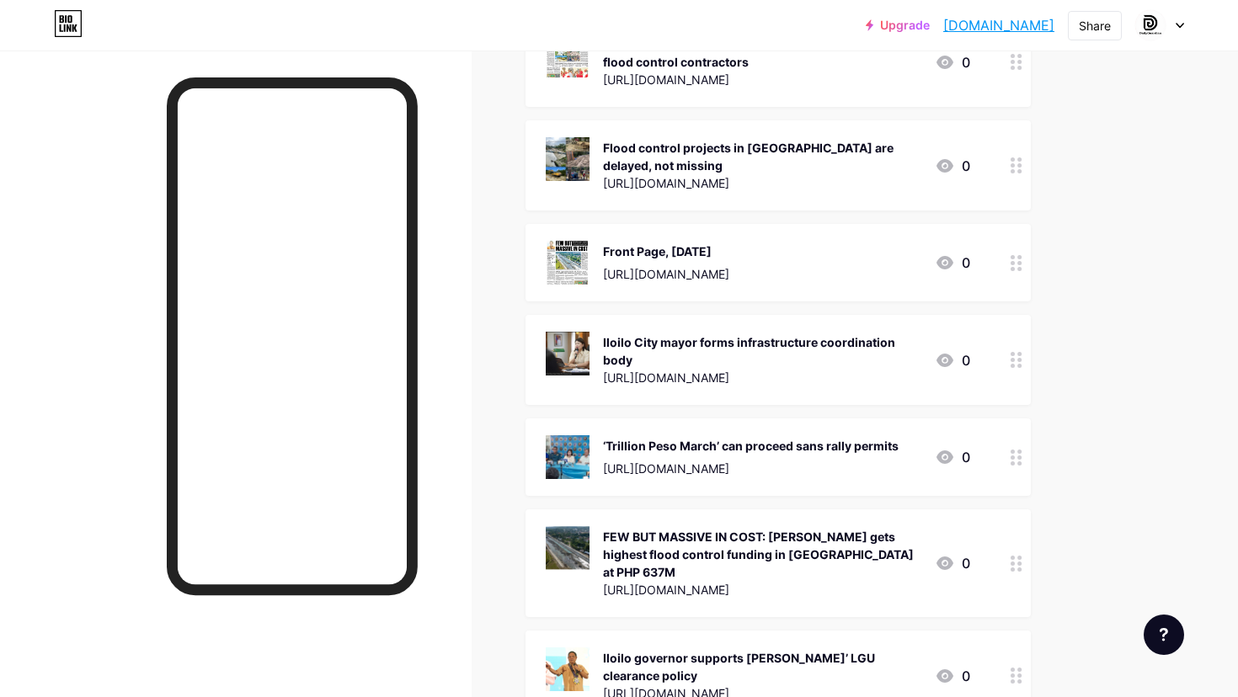
scroll to position [253, 0]
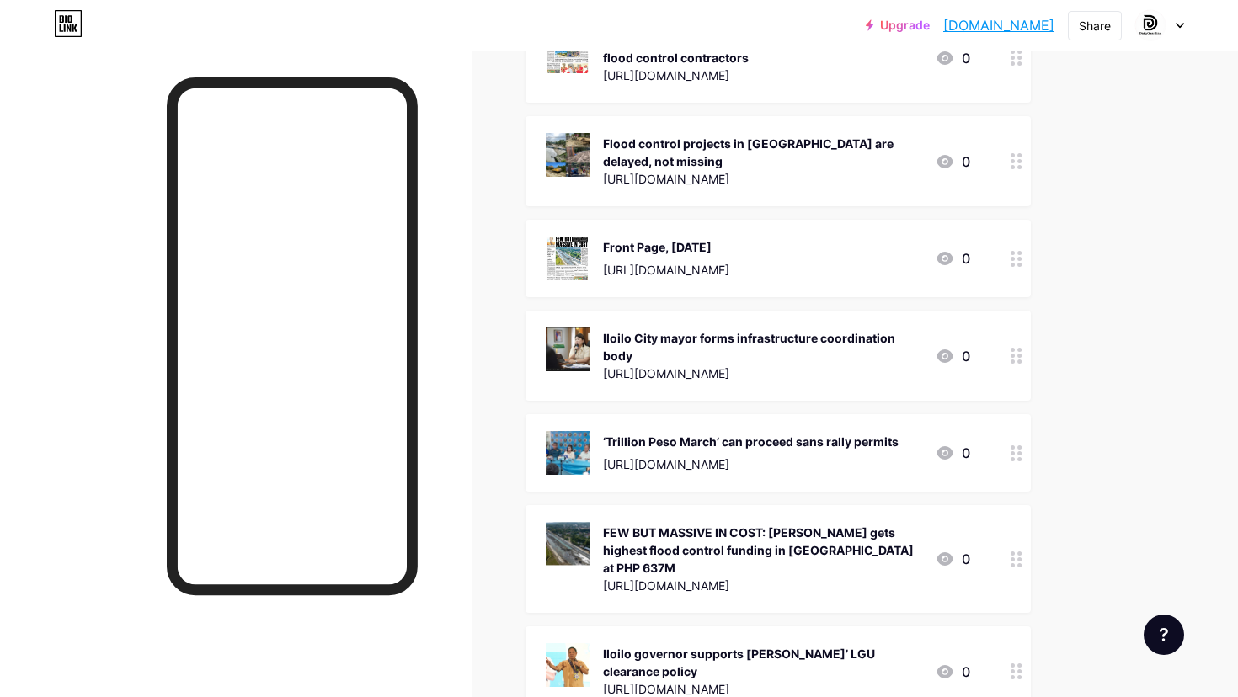
drag, startPoint x: 1017, startPoint y: 270, endPoint x: 1021, endPoint y: 503, distance: 232.5
click at [1018, 264] on circle at bounding box center [1020, 265] width 4 height 4
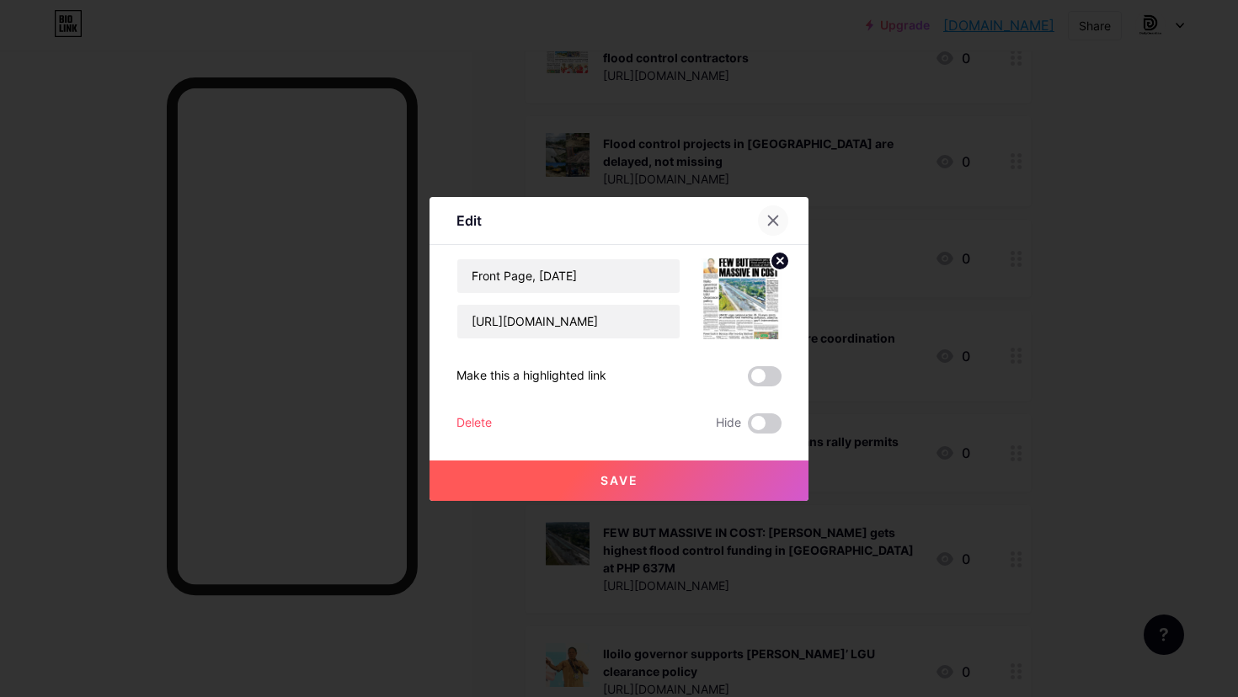
click at [772, 219] on icon at bounding box center [773, 220] width 13 height 13
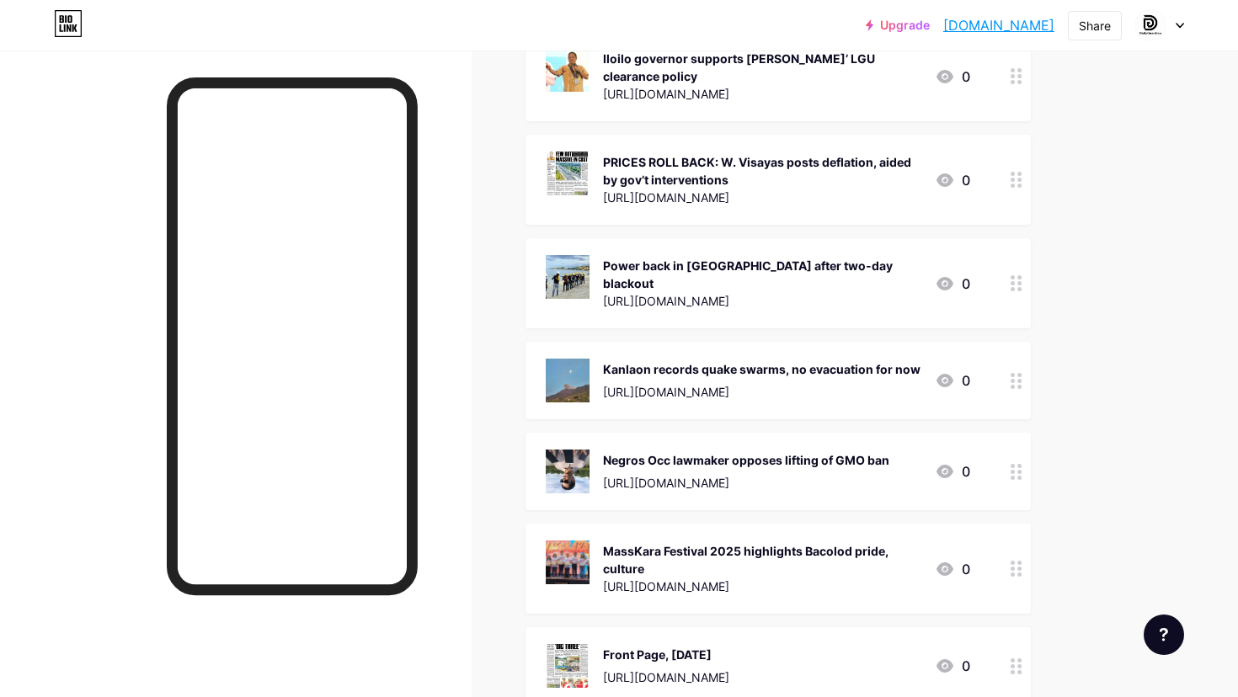
scroll to position [866, 0]
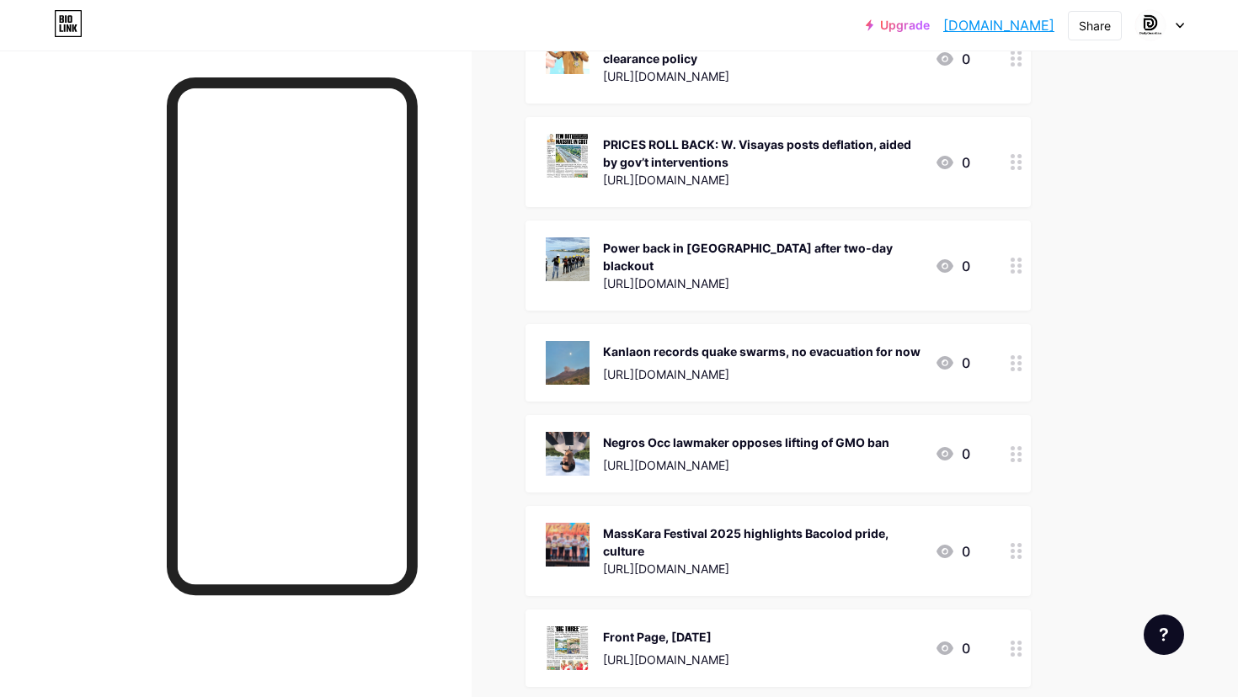
drag, startPoint x: 1019, startPoint y: 609, endPoint x: 1060, endPoint y: 331, distance: 280.9
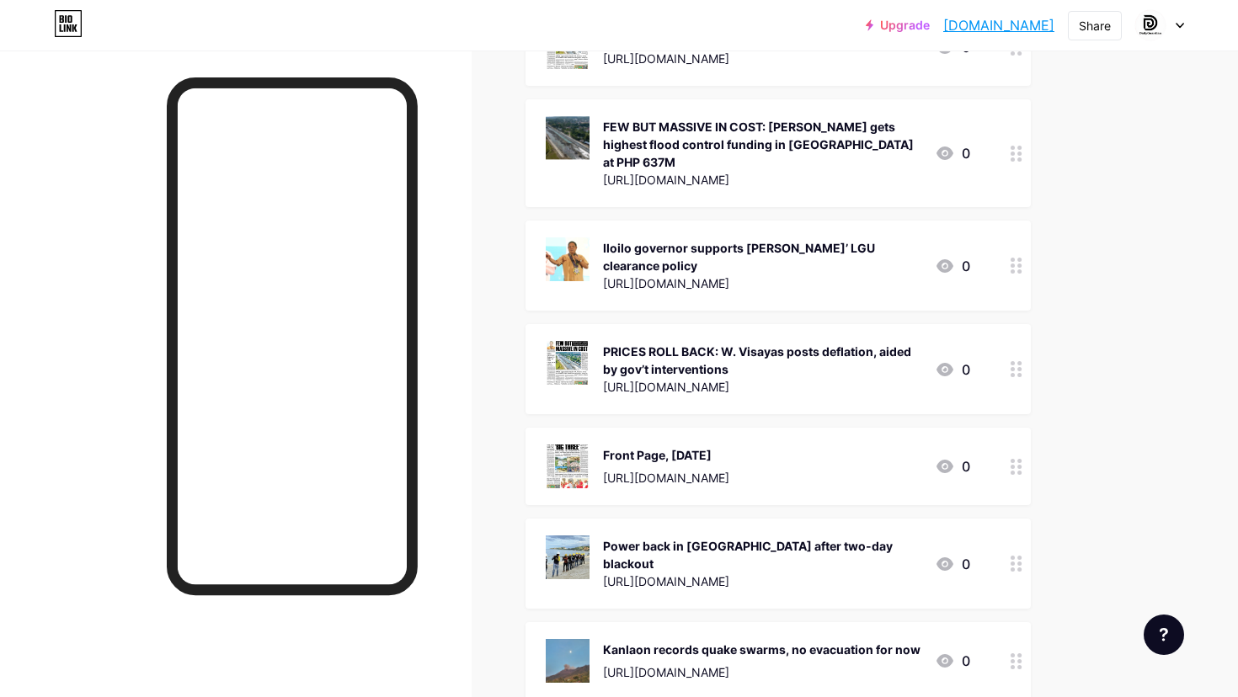
scroll to position [604, 0]
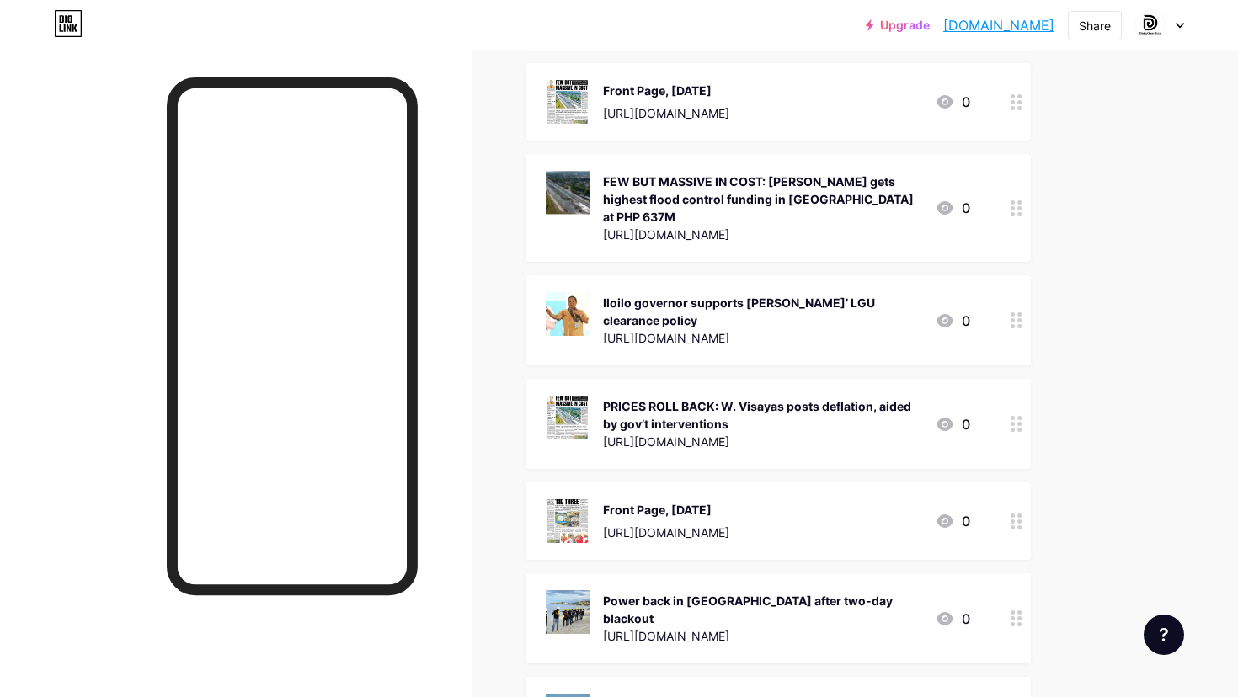
drag, startPoint x: 1016, startPoint y: 493, endPoint x: 1018, endPoint y: 157, distance: 336.1
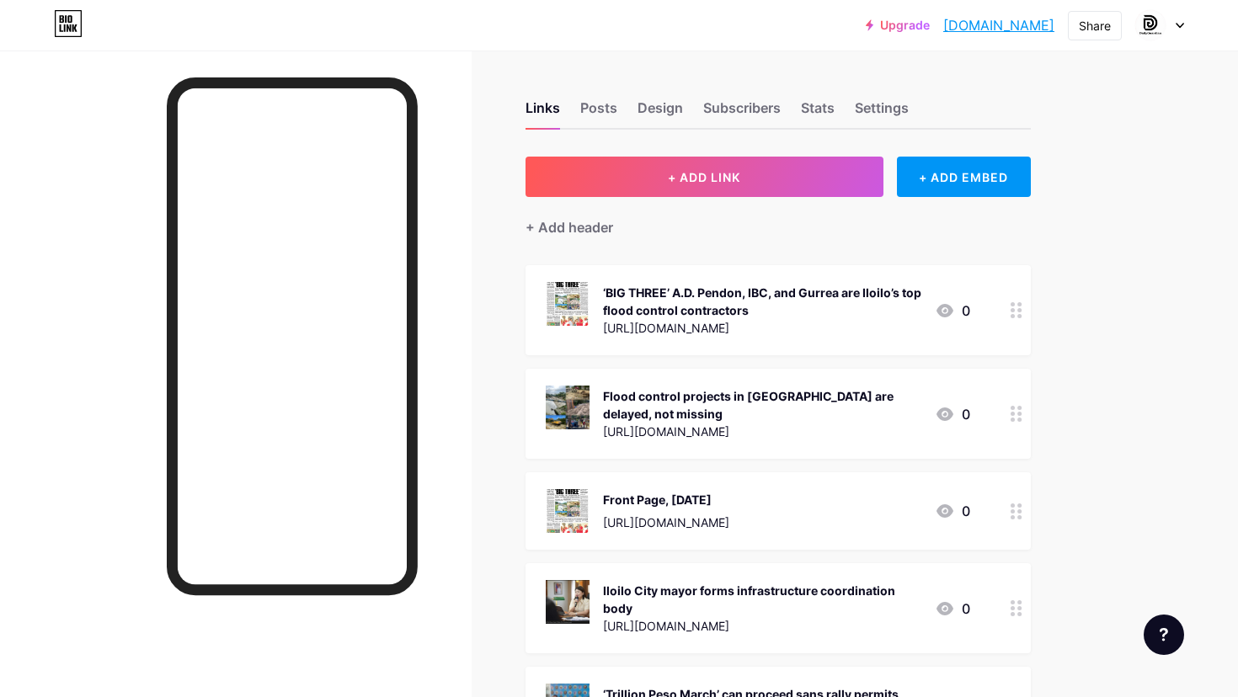
scroll to position [0, 0]
drag, startPoint x: 1014, startPoint y: 517, endPoint x: 1015, endPoint y: 385, distance: 132.2
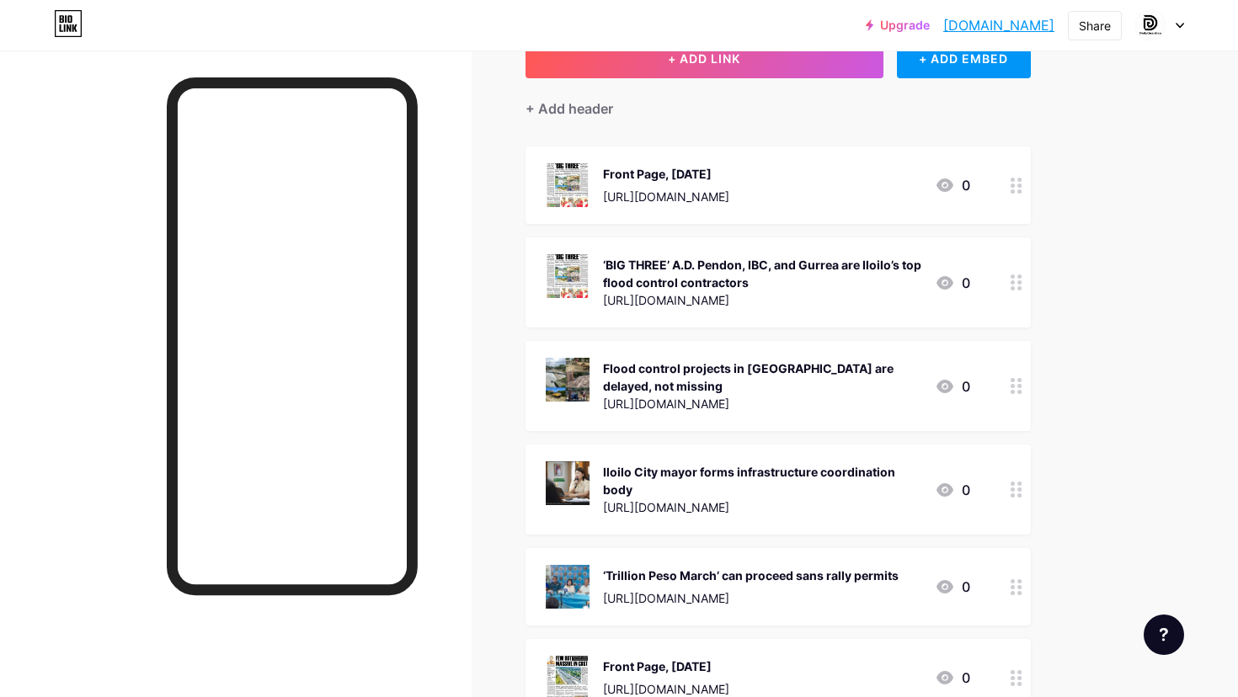
scroll to position [35, 0]
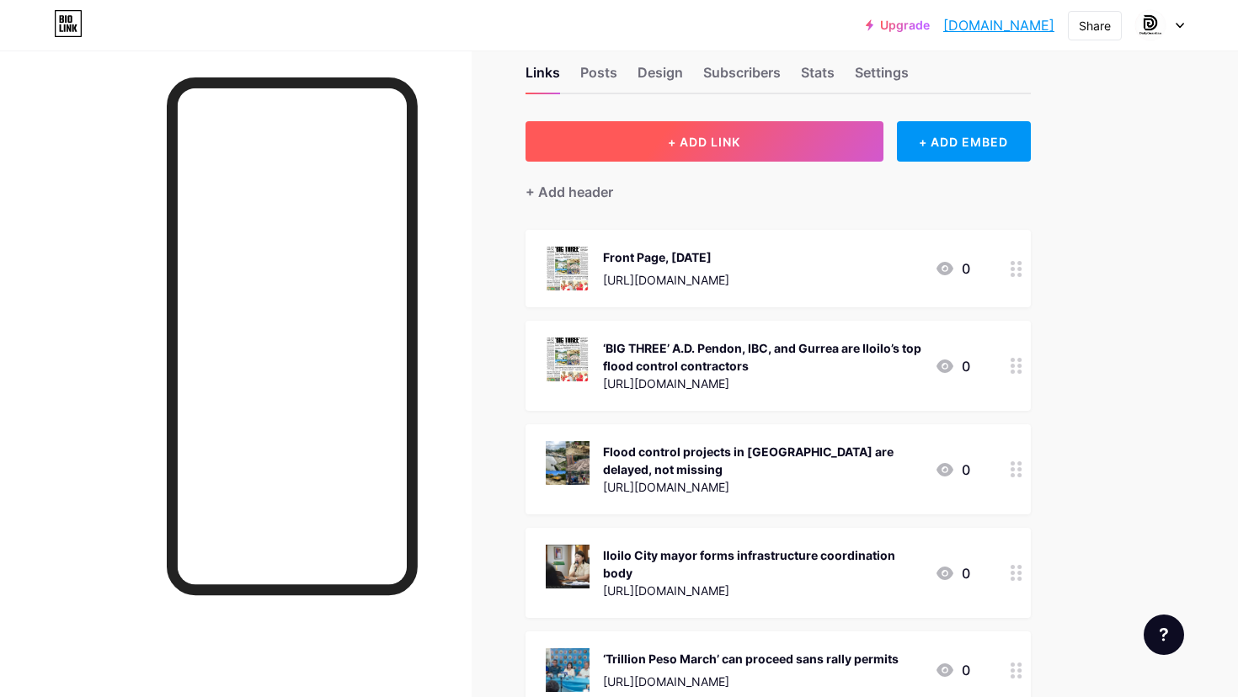
click at [768, 137] on button "+ ADD LINK" at bounding box center [705, 141] width 358 height 40
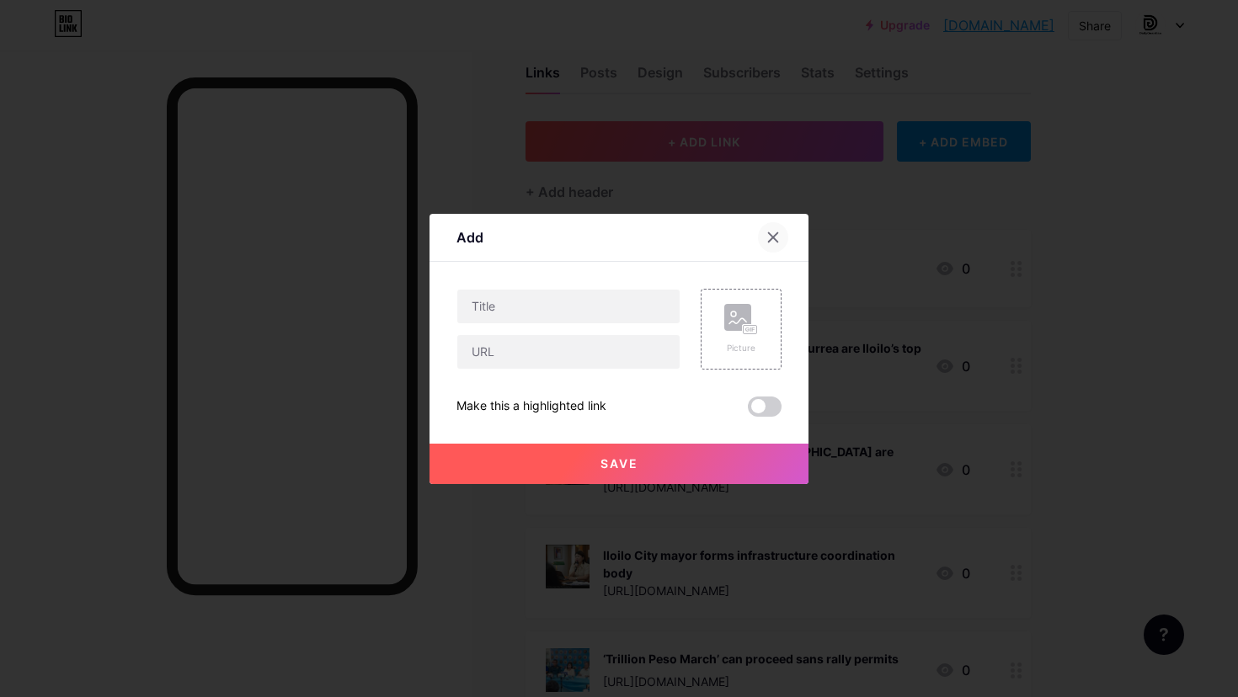
click at [772, 241] on icon at bounding box center [773, 237] width 13 height 13
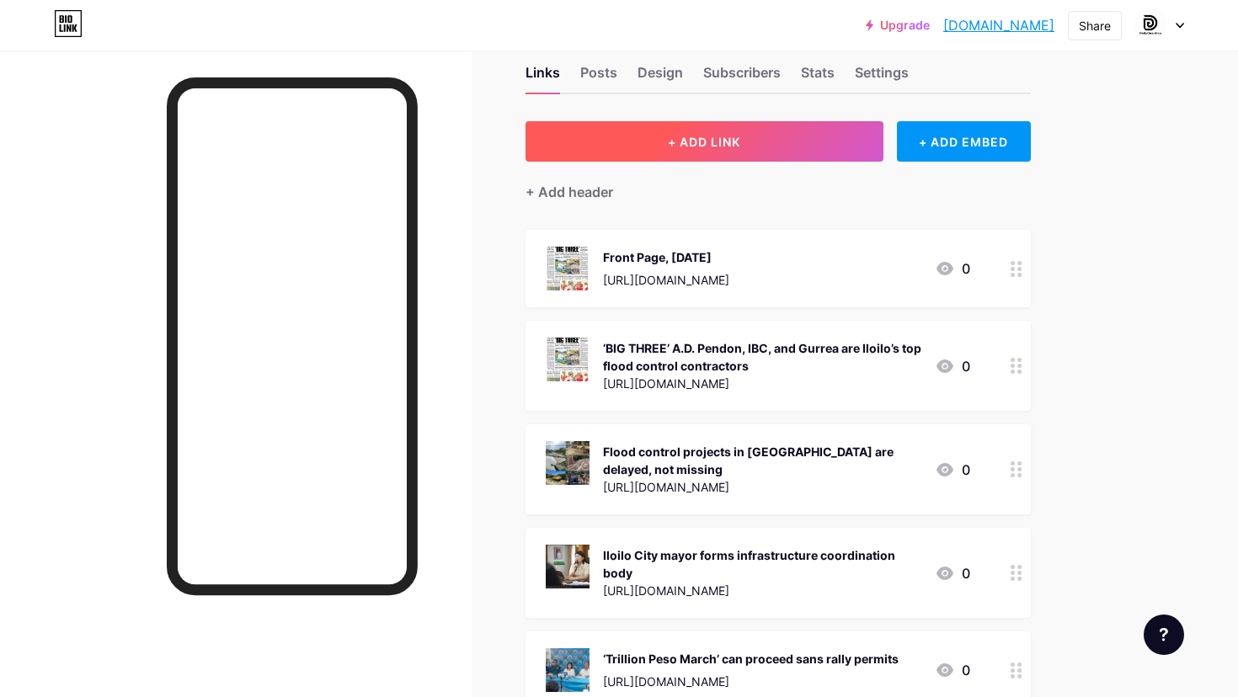
click at [807, 152] on button "+ ADD LINK" at bounding box center [705, 141] width 358 height 40
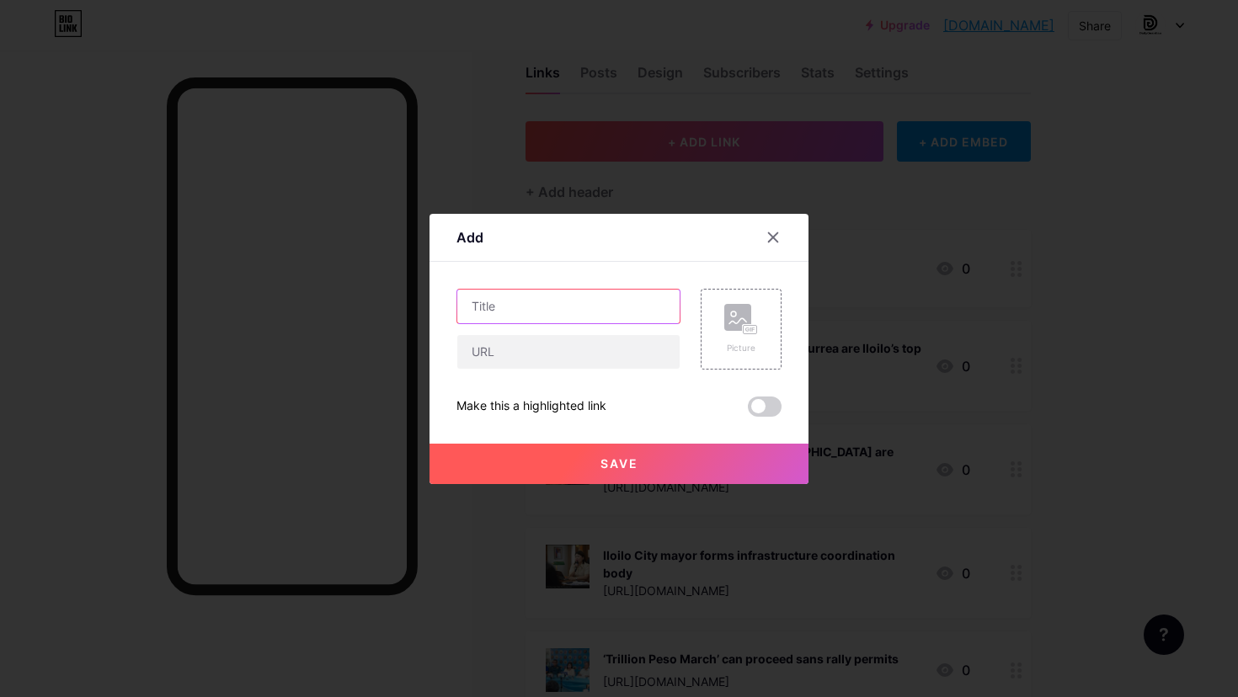
click at [654, 295] on input "text" at bounding box center [568, 307] width 222 height 34
paste input "New HIV clinic opens in Iloilo amid rising cases"
type input "New HIV clinic opens in Iloilo amid rising cases"
click at [643, 348] on input "text" at bounding box center [568, 352] width 222 height 34
paste input "https://dailyguardian.com.ph/new-hiv-clinic-opens-in-iloilo-amid-rising-cases/"
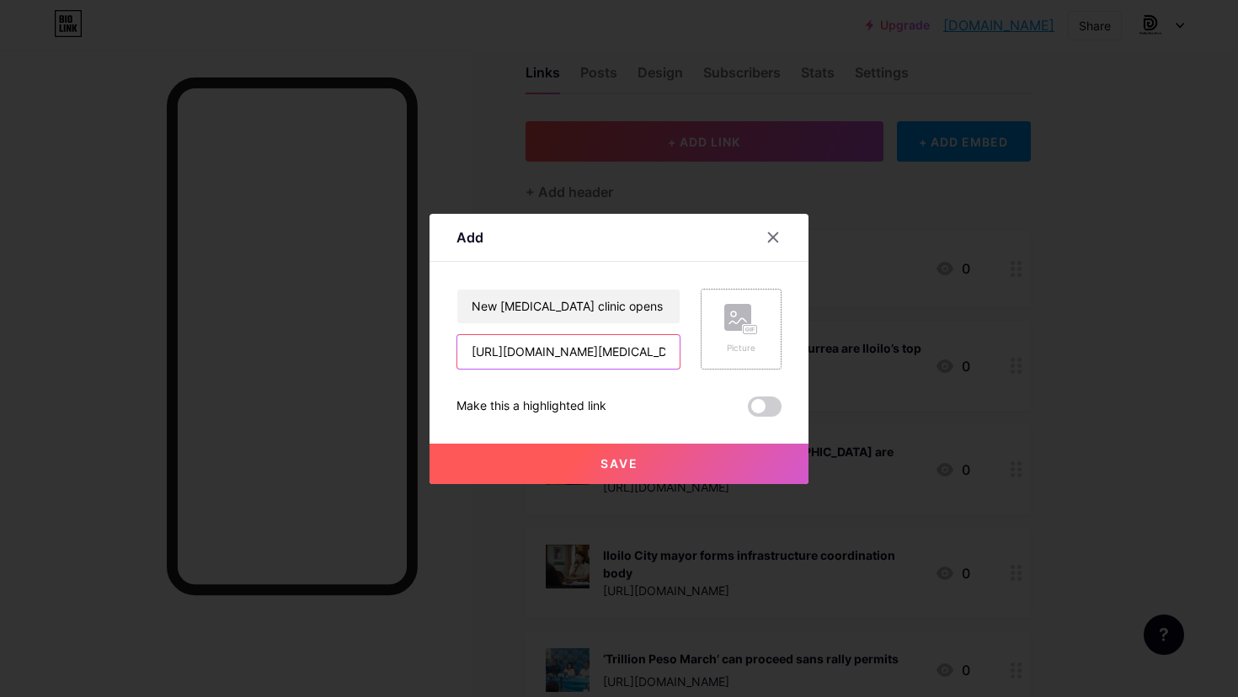
type input "https://dailyguardian.com.ph/new-hiv-clinic-opens-in-iloilo-amid-rising-cases/"
click at [735, 334] on icon at bounding box center [741, 319] width 34 height 31
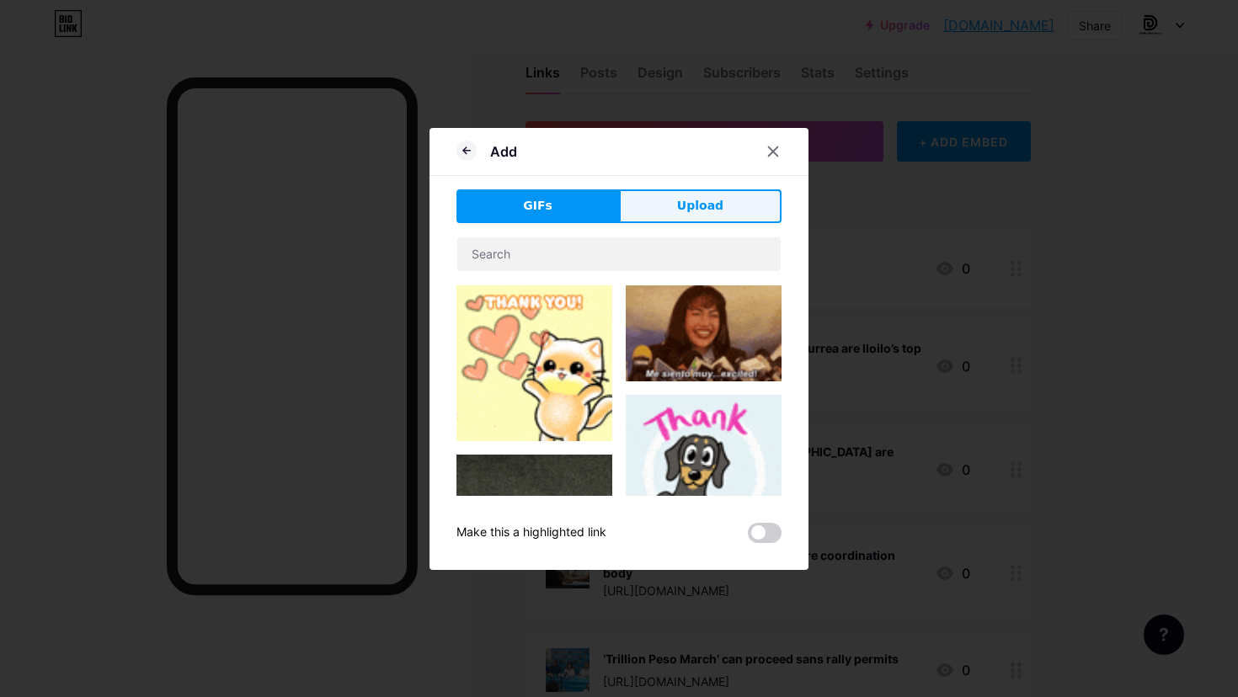
click at [713, 202] on span "Upload" at bounding box center [700, 206] width 46 height 18
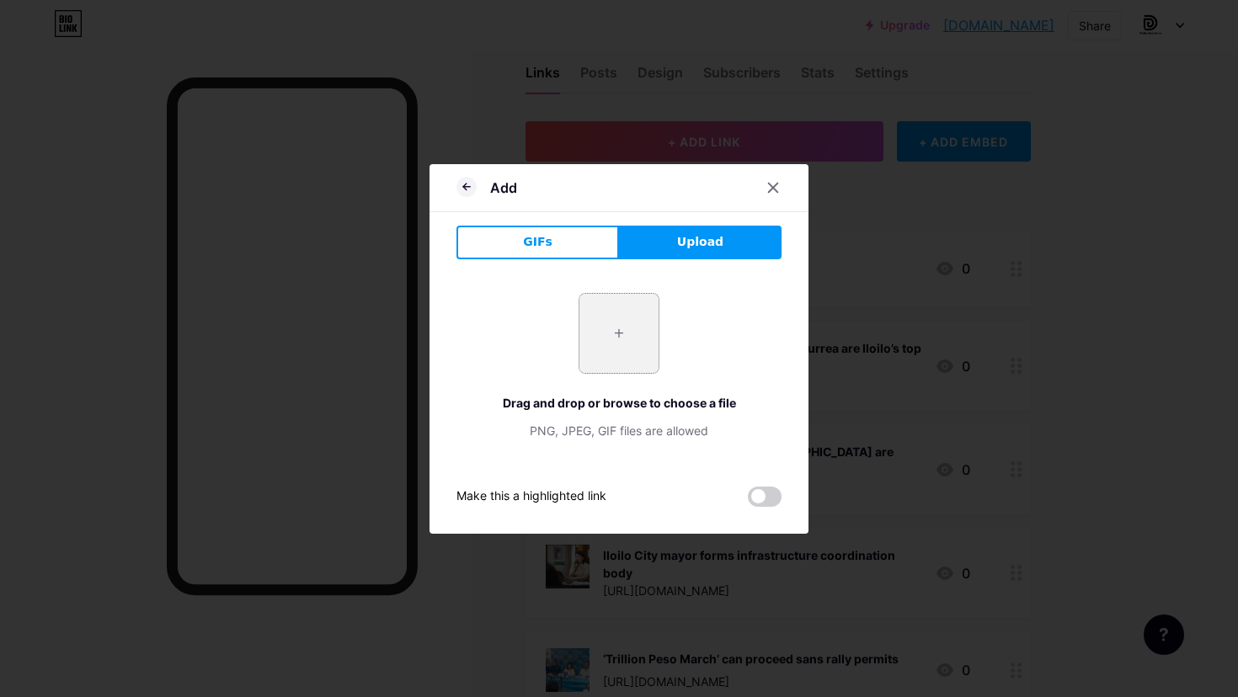
click at [614, 344] on input "file" at bounding box center [619, 333] width 79 height 79
type input "C:\fakepath\‘IT IS GROWING’- PHO flags HIV gaps as new treatment hub opens in I…"
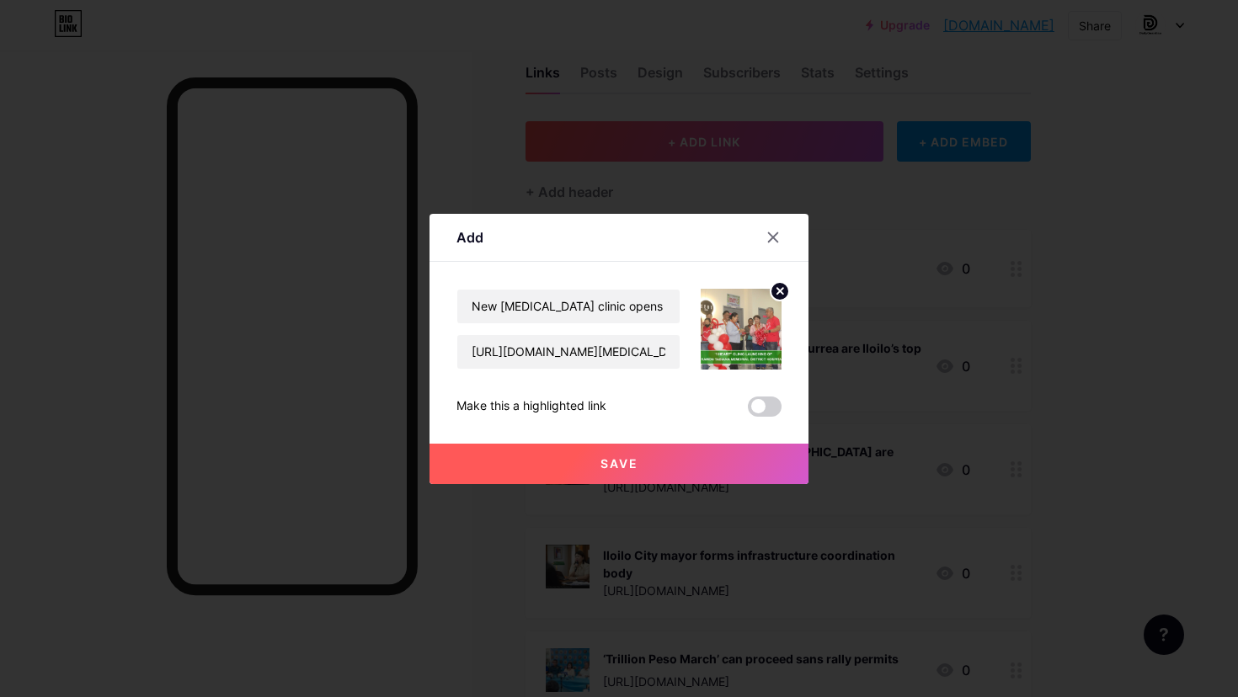
click at [671, 458] on button "Save" at bounding box center [619, 464] width 379 height 40
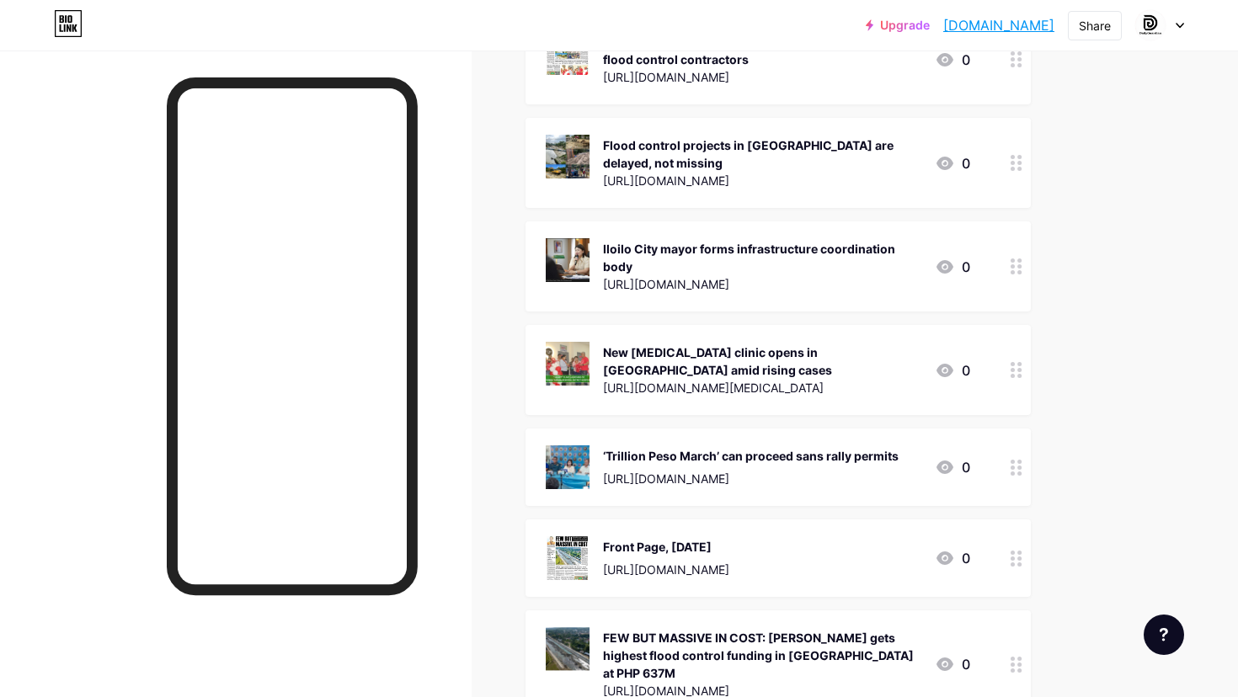
scroll to position [350, 0]
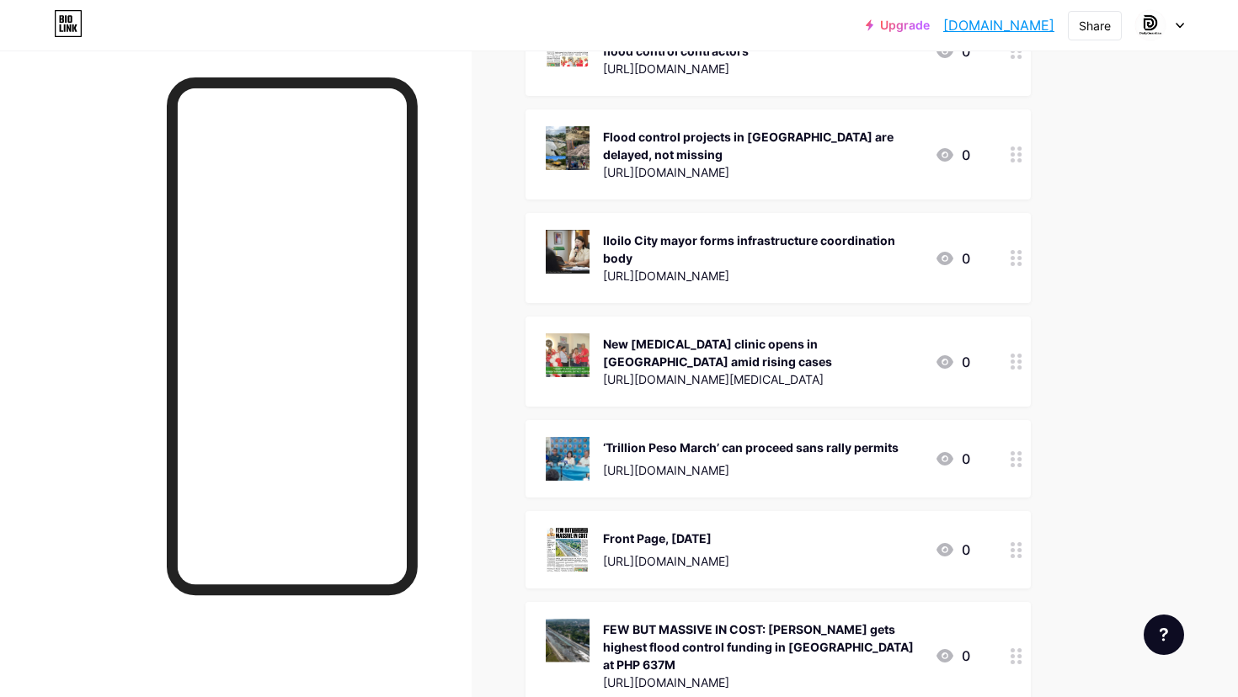
drag, startPoint x: 1013, startPoint y: 358, endPoint x: 1015, endPoint y: 449, distance: 91.0
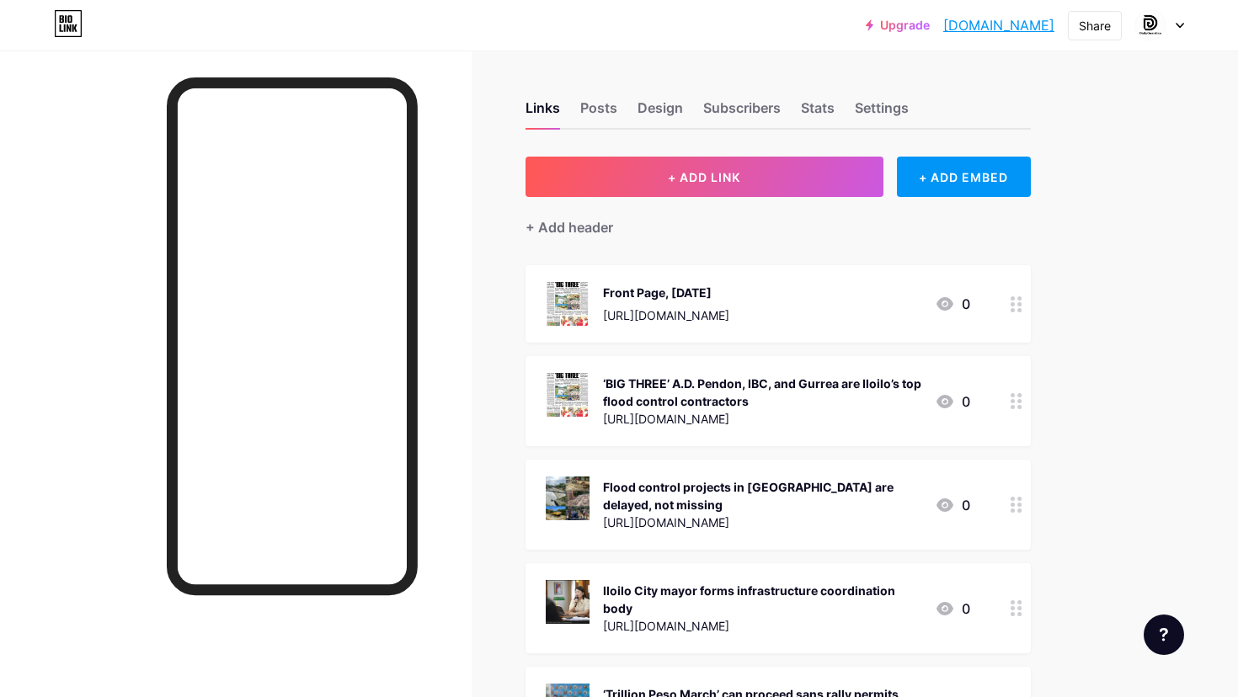
scroll to position [0, 0]
